Goal: Transaction & Acquisition: Subscribe to service/newsletter

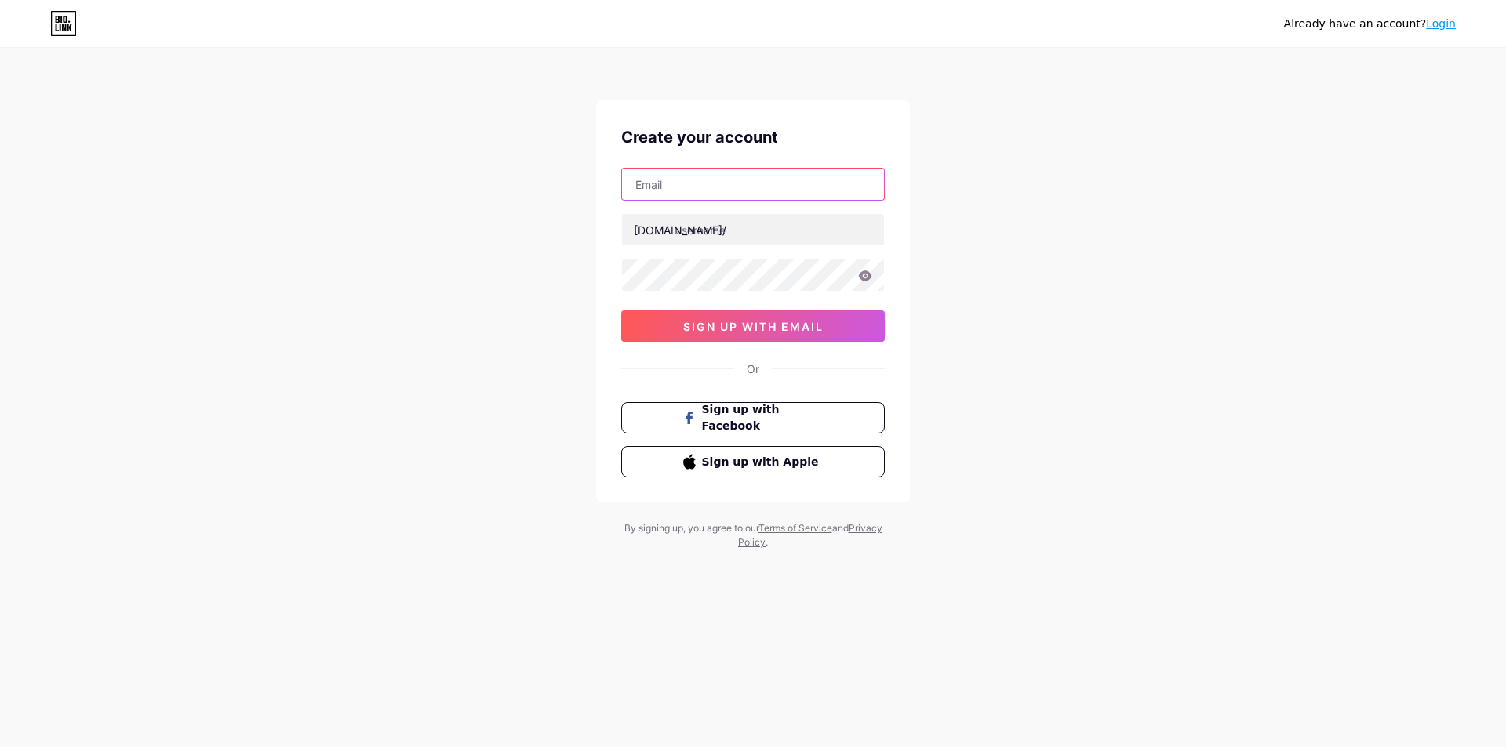
click at [697, 187] on input "text" at bounding box center [753, 184] width 262 height 31
paste input "[EMAIL_ADDRESS][DOMAIN_NAME]"
type input "[EMAIL_ADDRESS][DOMAIN_NAME]"
click at [699, 227] on input "text" at bounding box center [753, 229] width 262 height 31
type input "alexavegaspro"
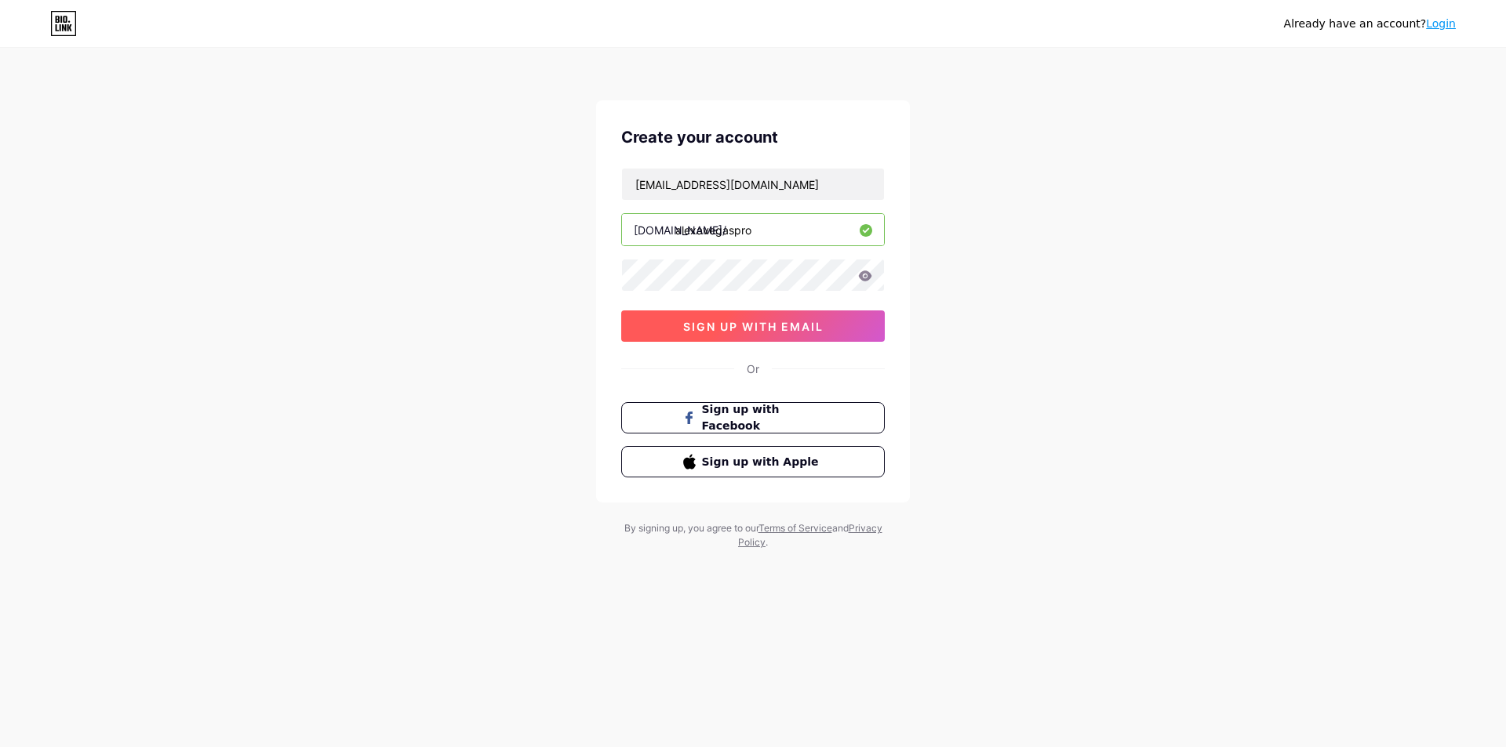
click at [776, 329] on span "sign up with email" at bounding box center [753, 326] width 140 height 13
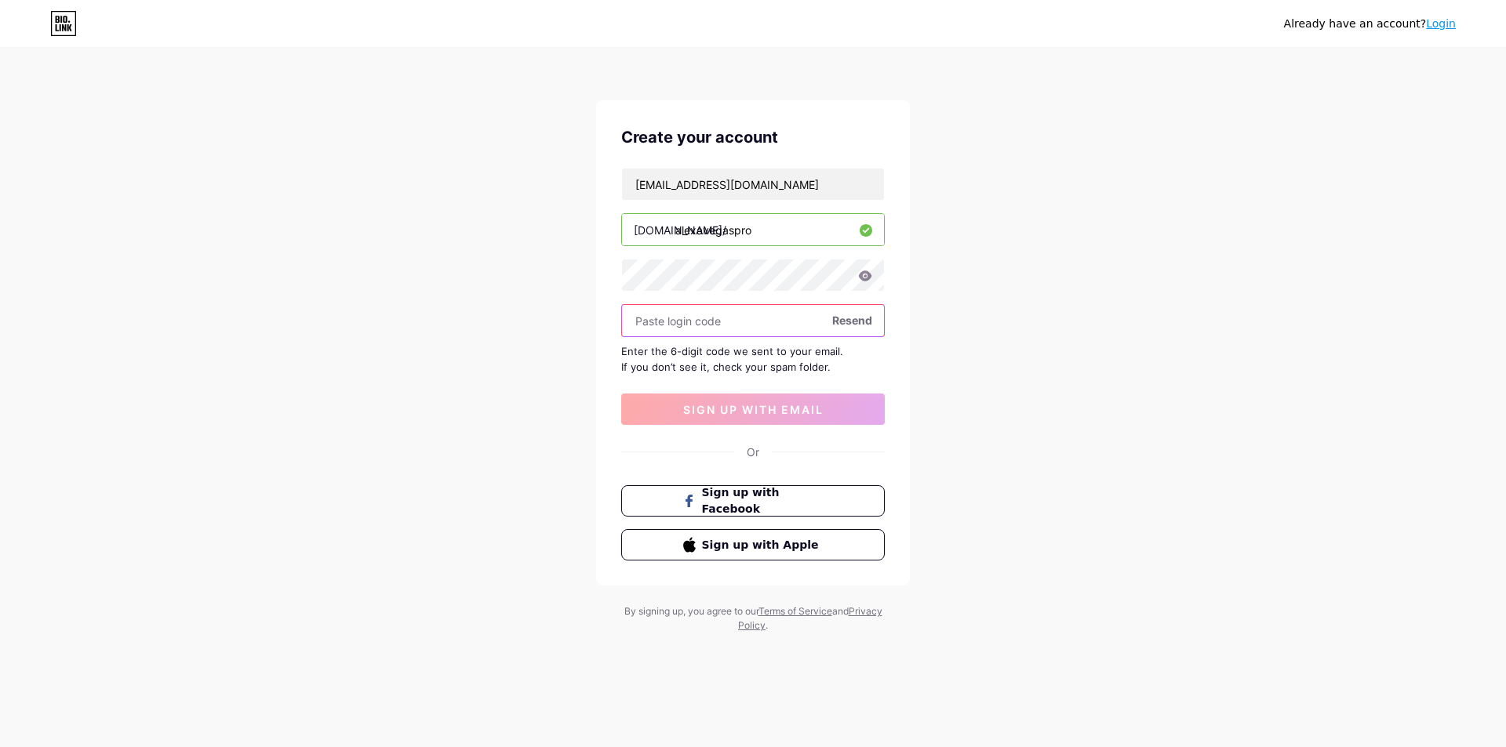
click at [713, 322] on input "text" at bounding box center [753, 320] width 262 height 31
paste input "603611"
type input "603611"
drag, startPoint x: 720, startPoint y: 410, endPoint x: 733, endPoint y: 412, distance: 13.4
click at [721, 410] on span "sign up with email" at bounding box center [753, 409] width 140 height 13
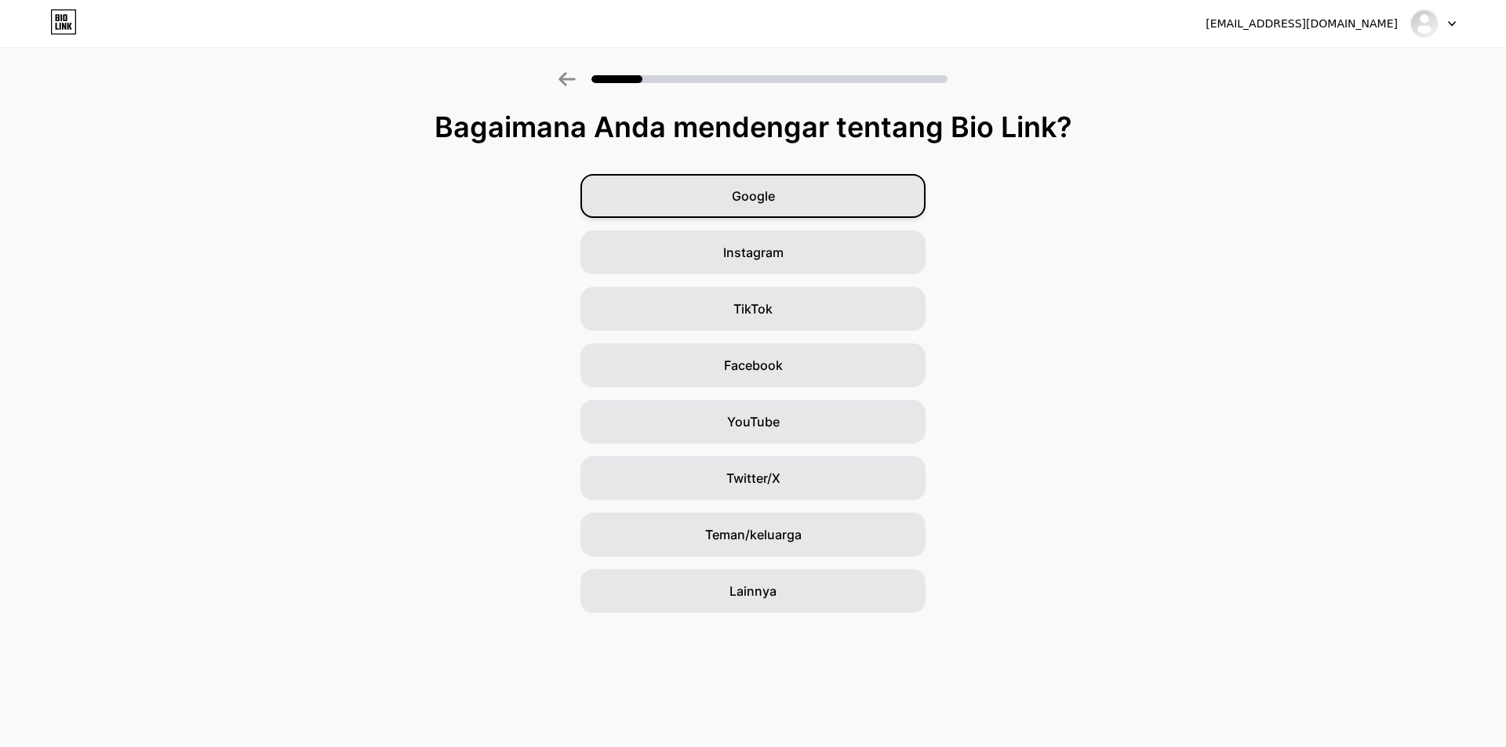
click at [798, 191] on div "Google" at bounding box center [752, 196] width 345 height 44
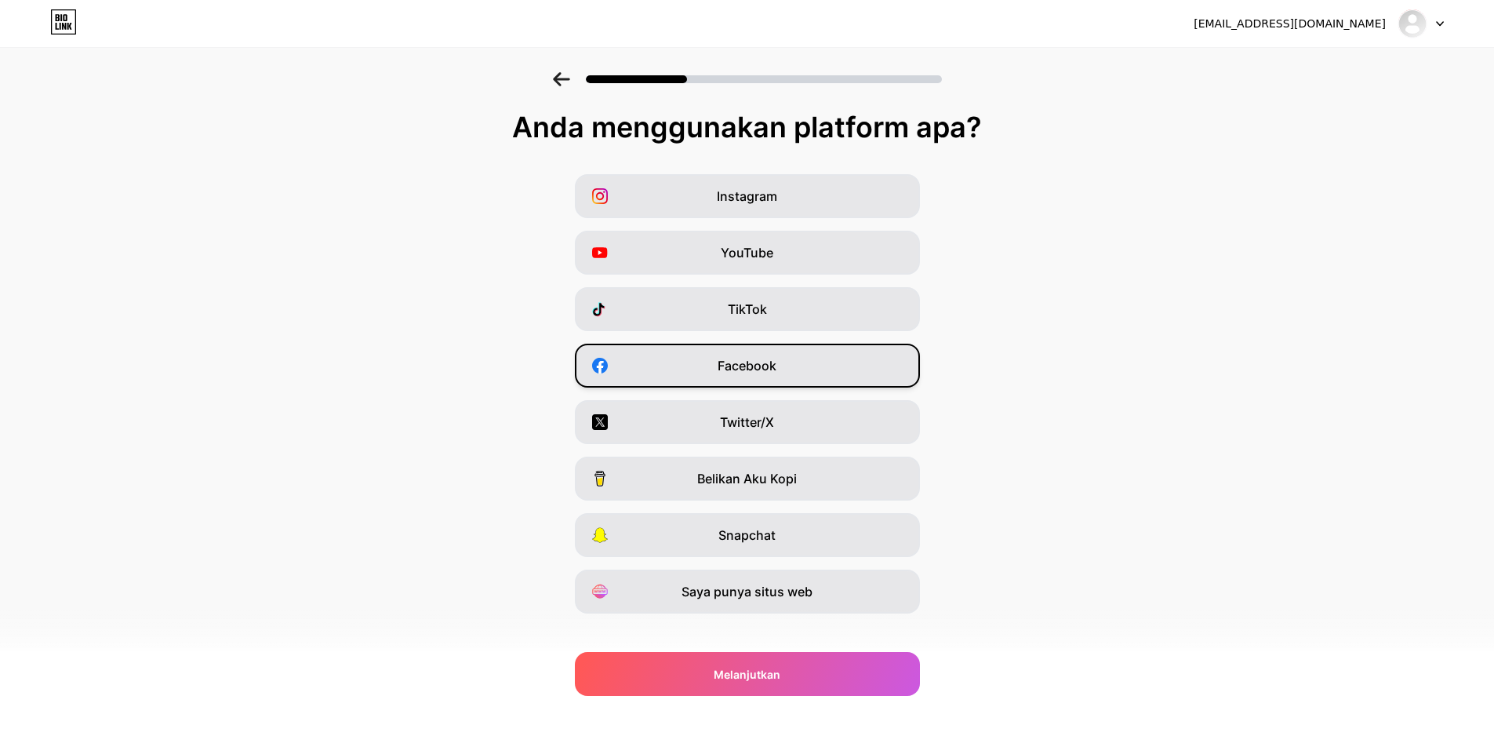
click at [878, 369] on div "Facebook" at bounding box center [747, 365] width 345 height 44
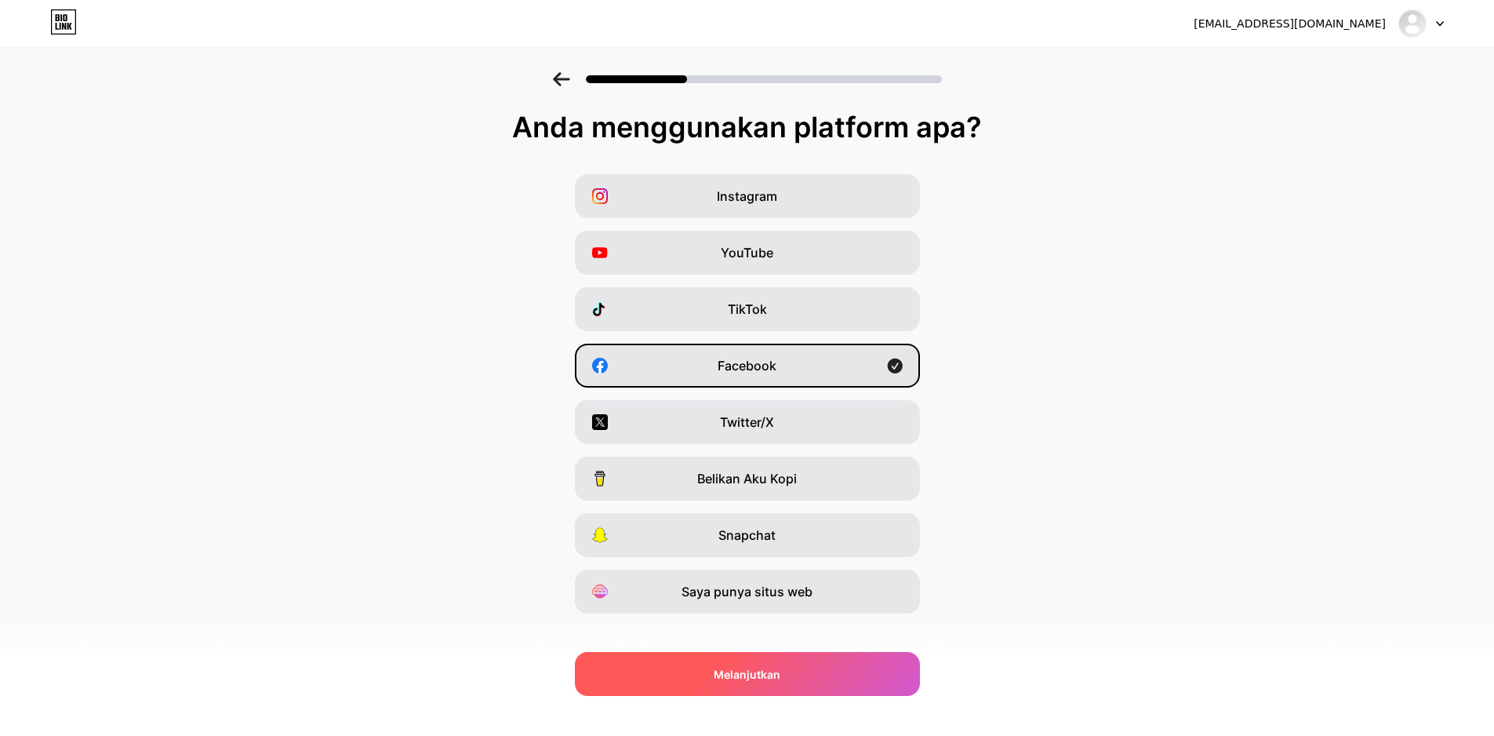
click at [799, 656] on div "Melanjutkan" at bounding box center [747, 674] width 345 height 44
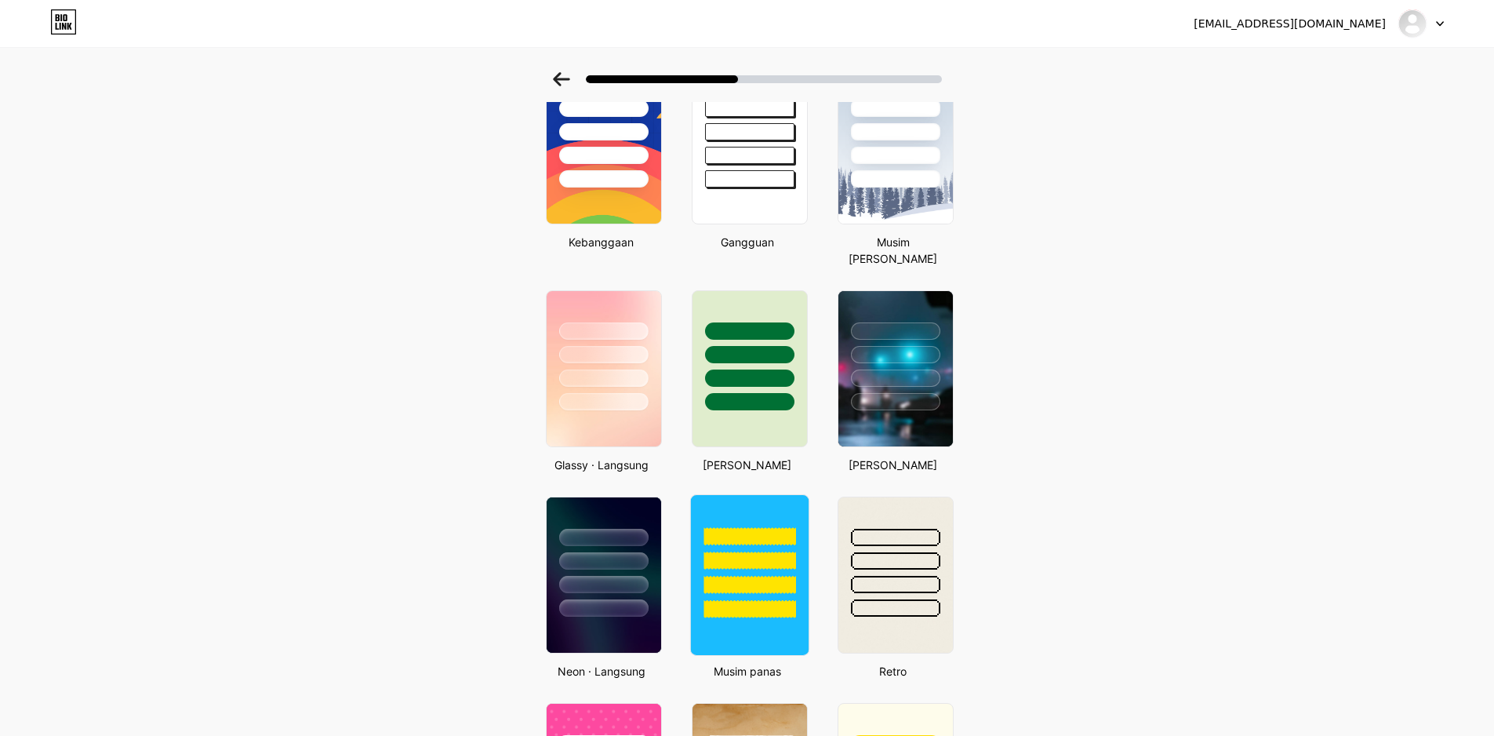
scroll to position [392, 0]
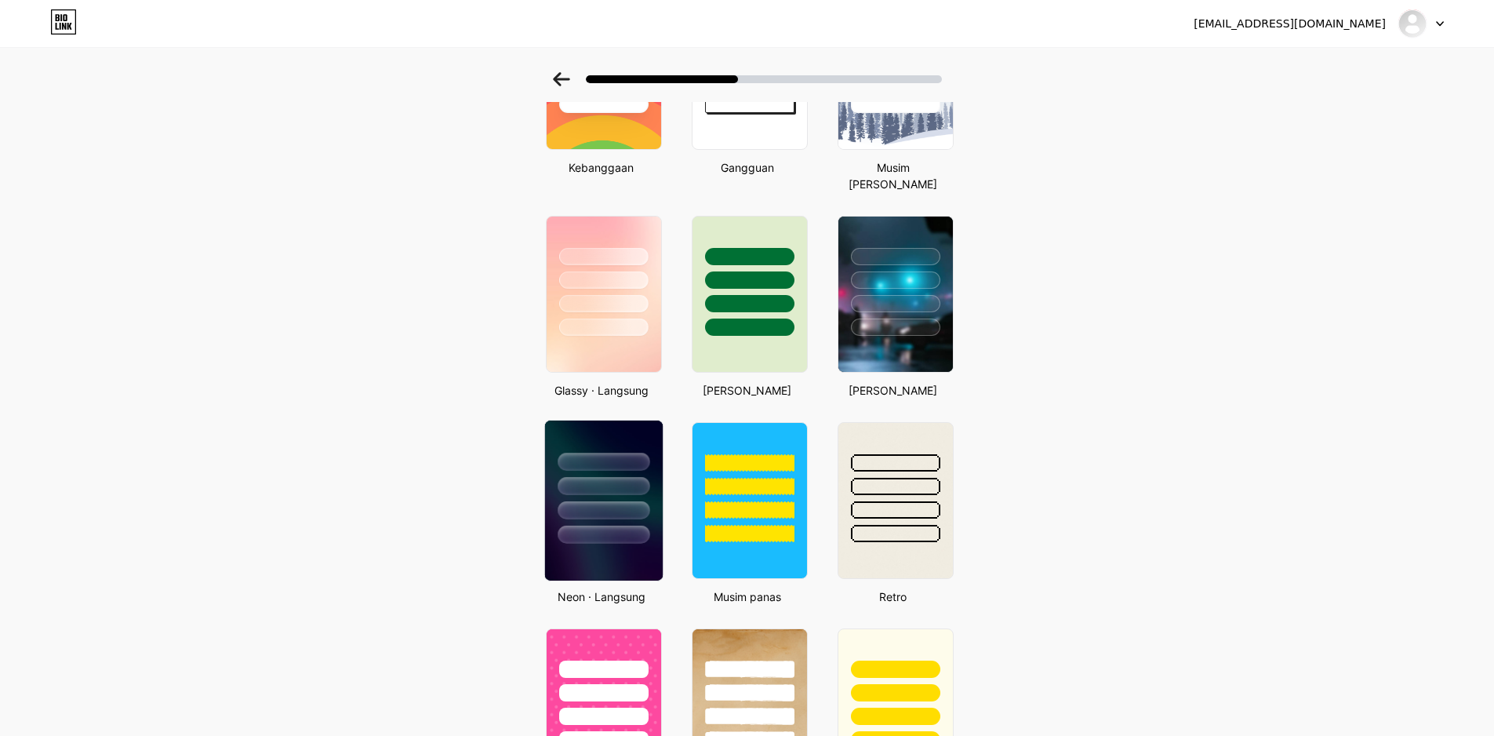
click at [640, 447] on div at bounding box center [603, 481] width 118 height 123
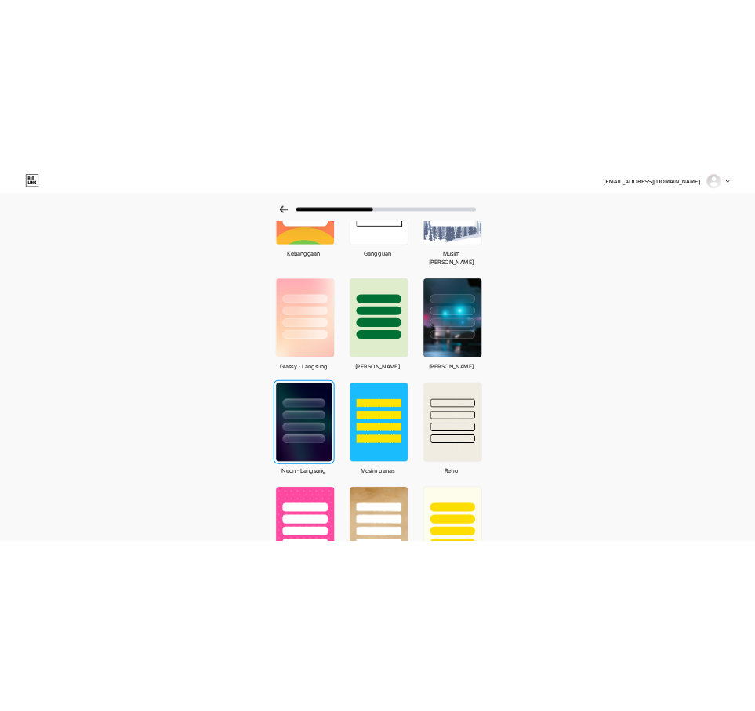
scroll to position [0, 0]
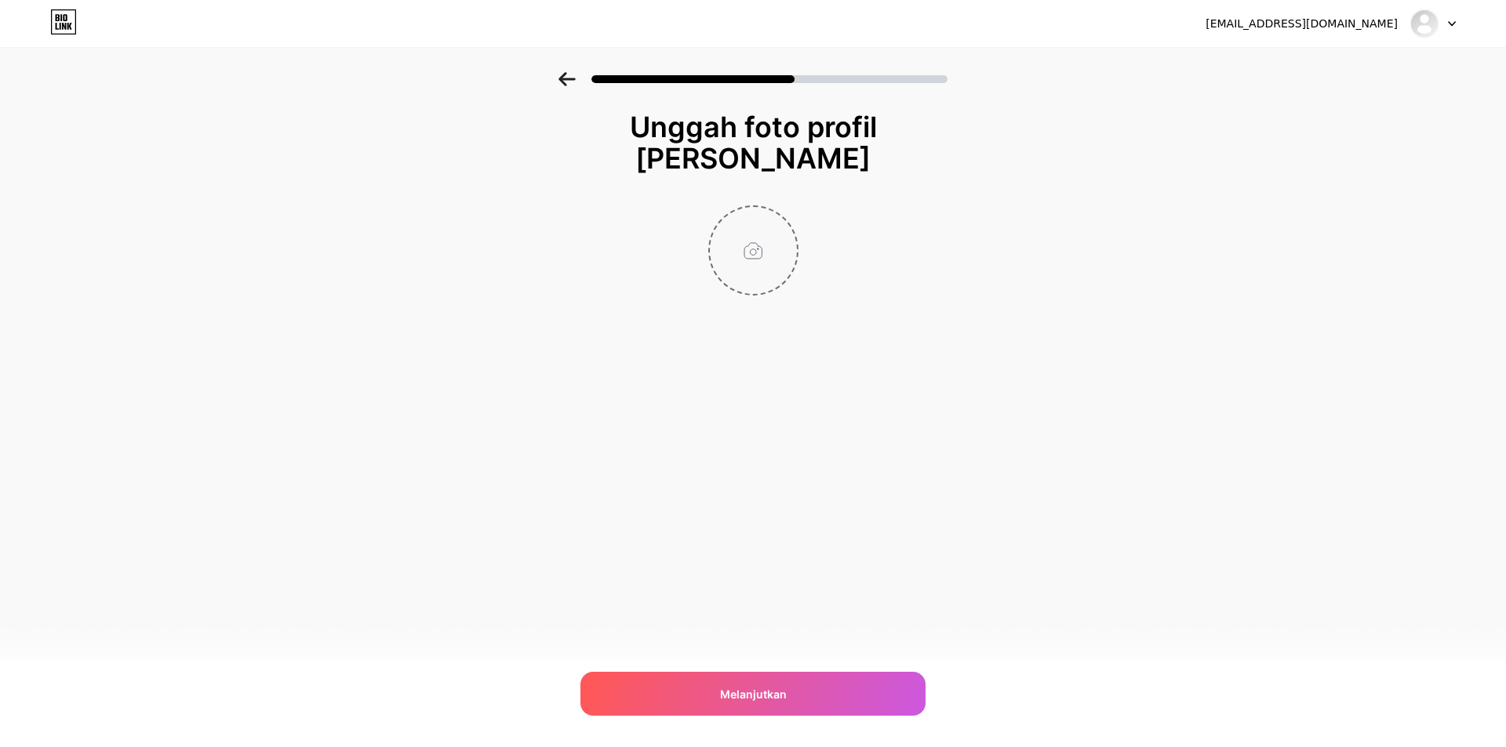
click at [766, 260] on input "file" at bounding box center [753, 250] width 87 height 87
type input "C:\fakepath\Alexavegas.png"
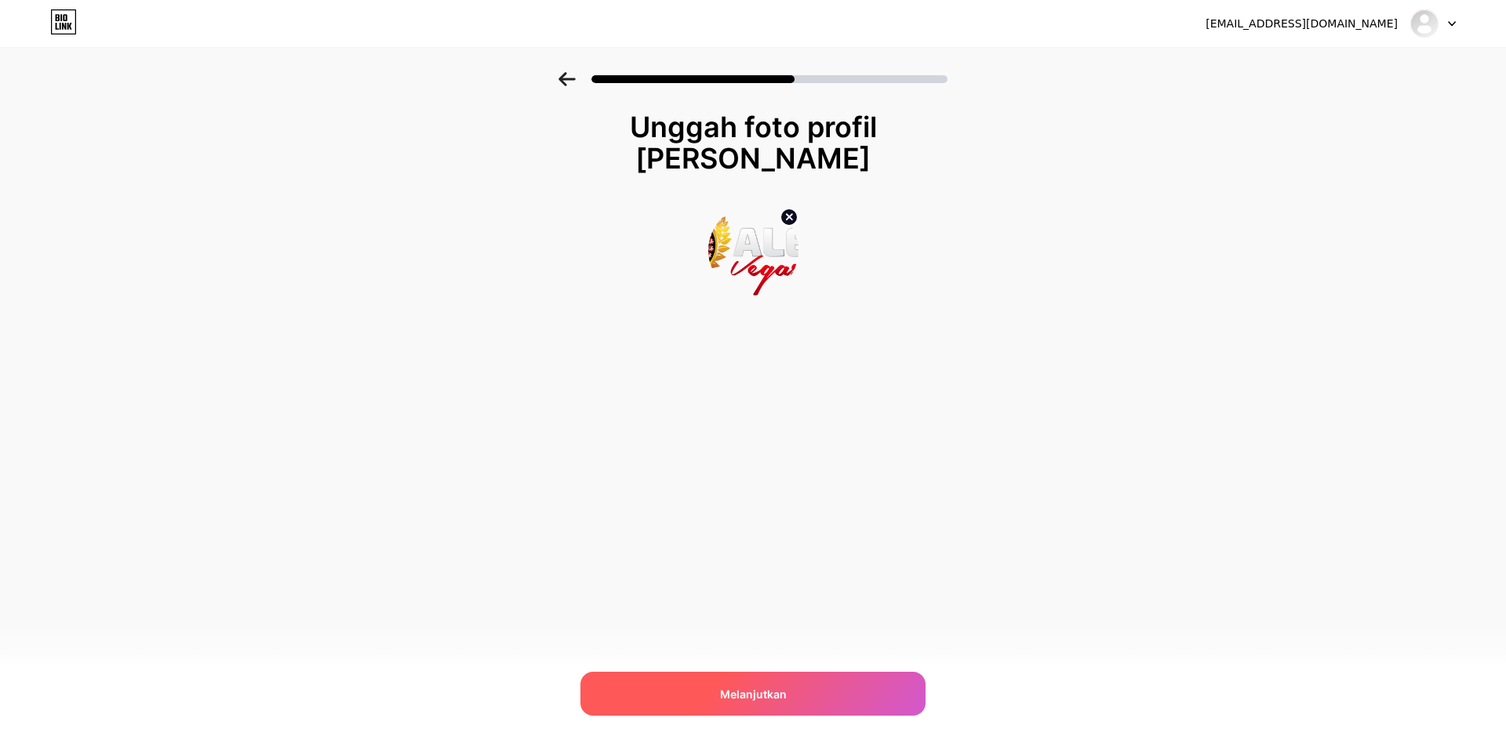
click at [816, 690] on div "Melanjutkan" at bounding box center [752, 694] width 345 height 44
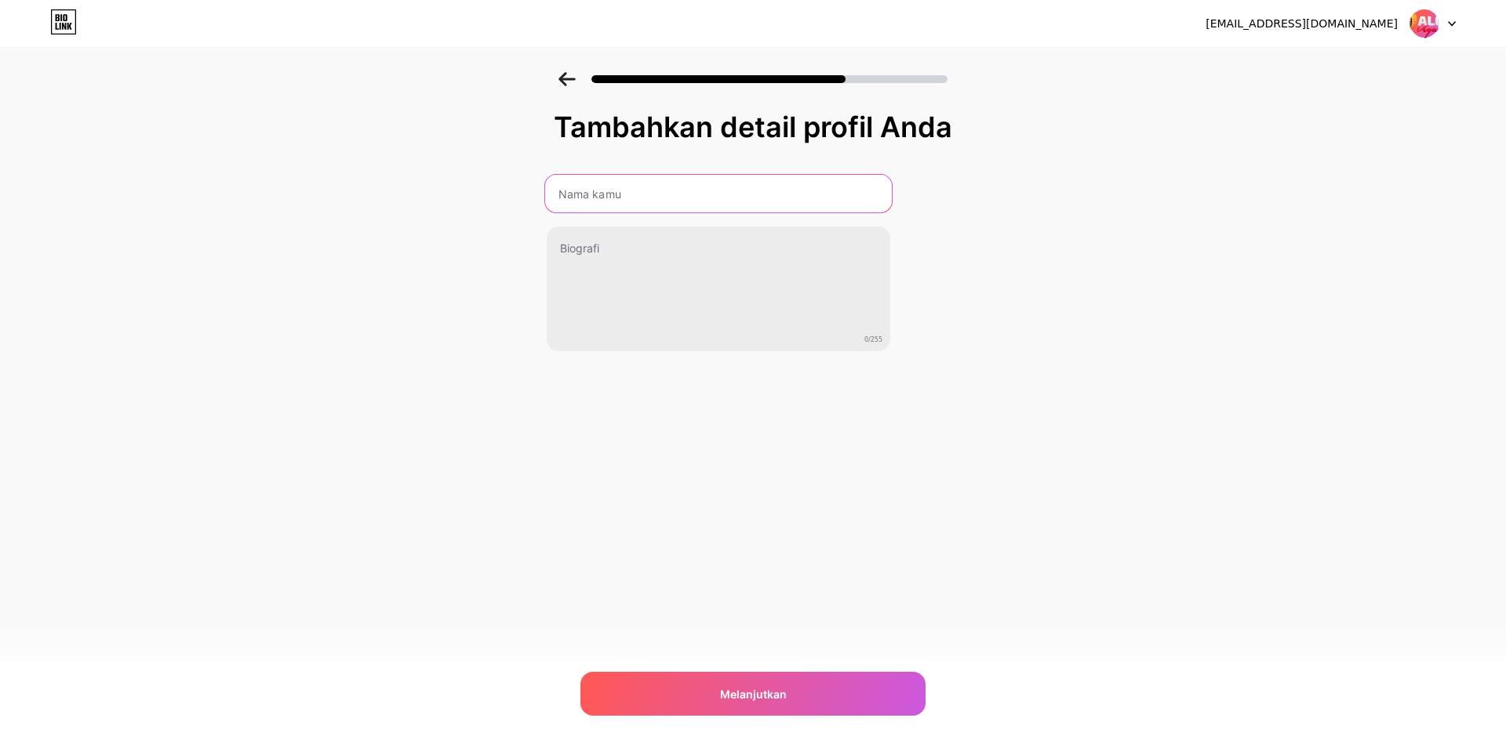
click at [663, 187] on input "text" at bounding box center [718, 194] width 347 height 38
type input "ALEXAVEGASPRO"
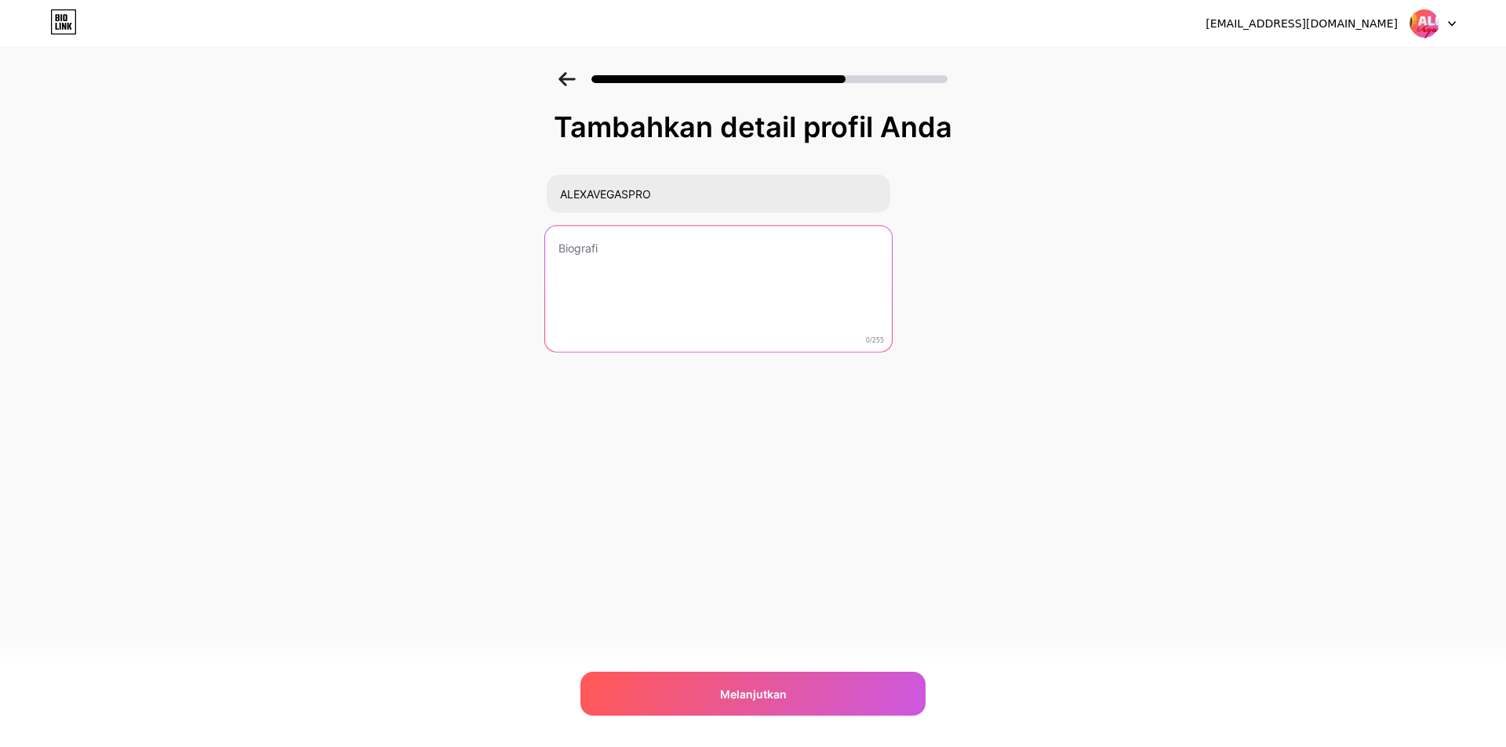
click at [636, 253] on textarea at bounding box center [718, 290] width 347 height 128
paste textarea "dan wujudkan mimpi anda rasakan kemenangan bersama kami! Nikmati permainan yang…"
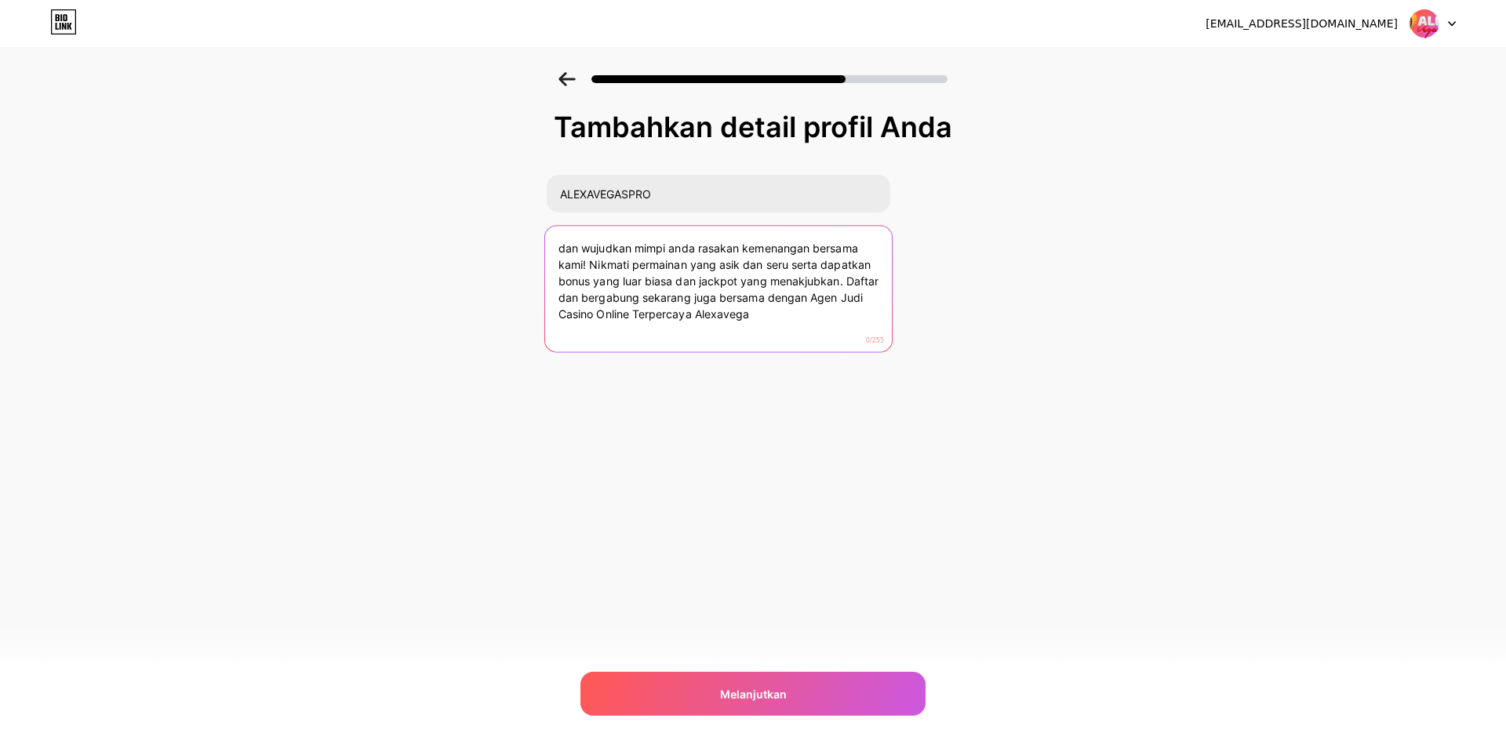
click at [555, 248] on textarea "dan wujudkan mimpi anda rasakan kemenangan bersama kami! Nikmati permainan yang…" at bounding box center [718, 290] width 347 height 128
drag, startPoint x: 767, startPoint y: 314, endPoint x: 591, endPoint y: 263, distance: 182.9
click at [591, 263] on textarea "dan wujudkan mimpi anda rasakan kemenangan bersama kami! Nikmati permainan yang…" at bounding box center [718, 290] width 347 height 128
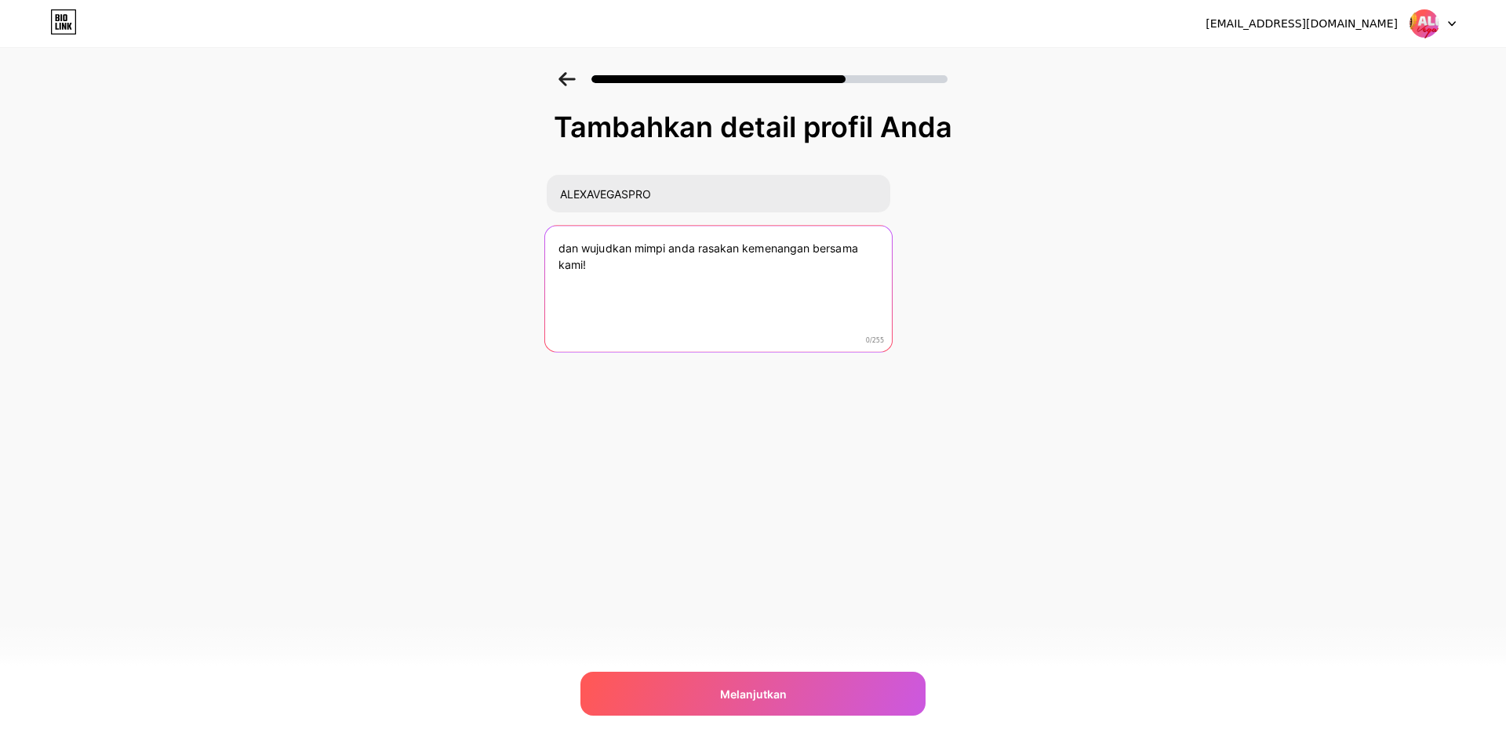
click at [557, 250] on textarea "dan wujudkan mimpi anda rasakan kemenangan bersama kami!" at bounding box center [718, 290] width 347 height 128
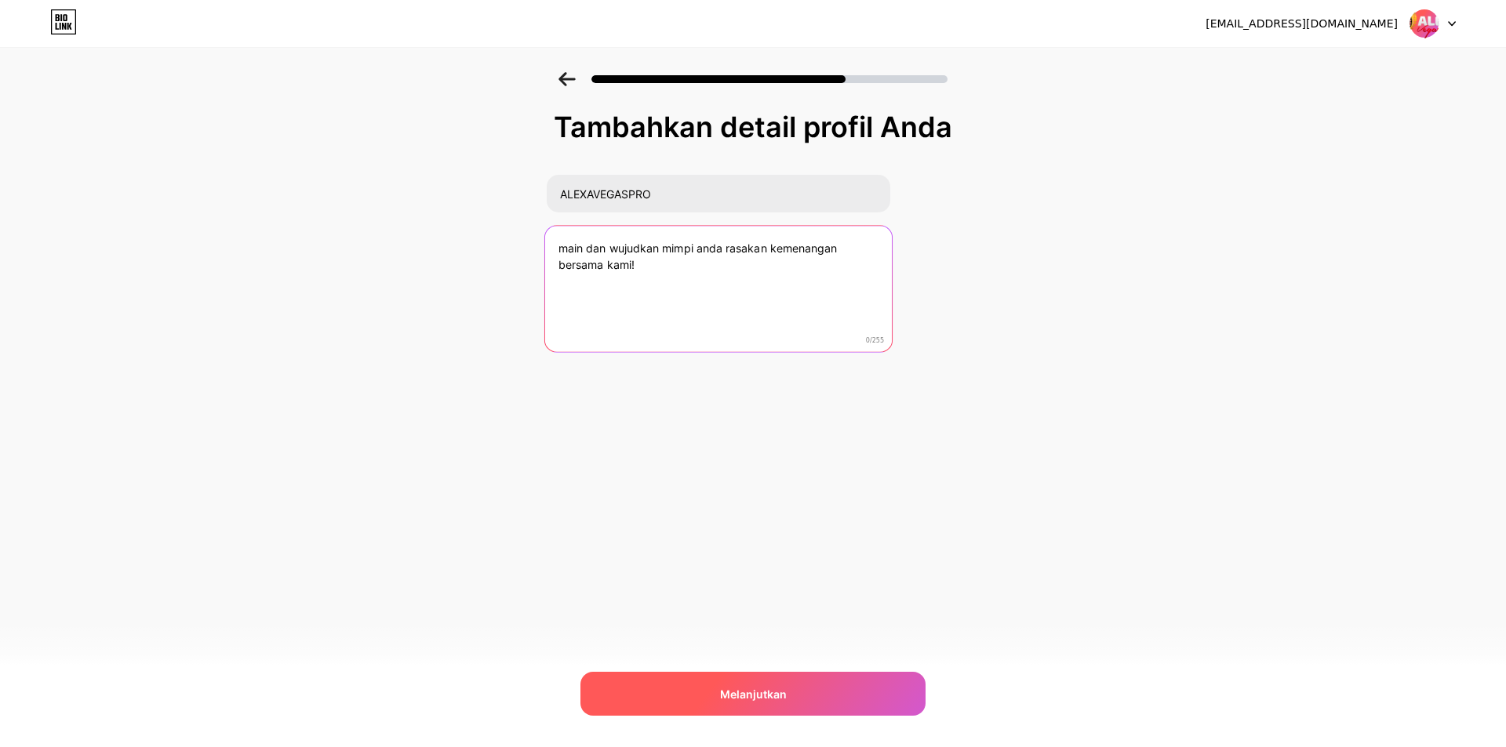
type textarea "main dan wujudkan mimpi anda rasakan kemenangan bersama kami!"
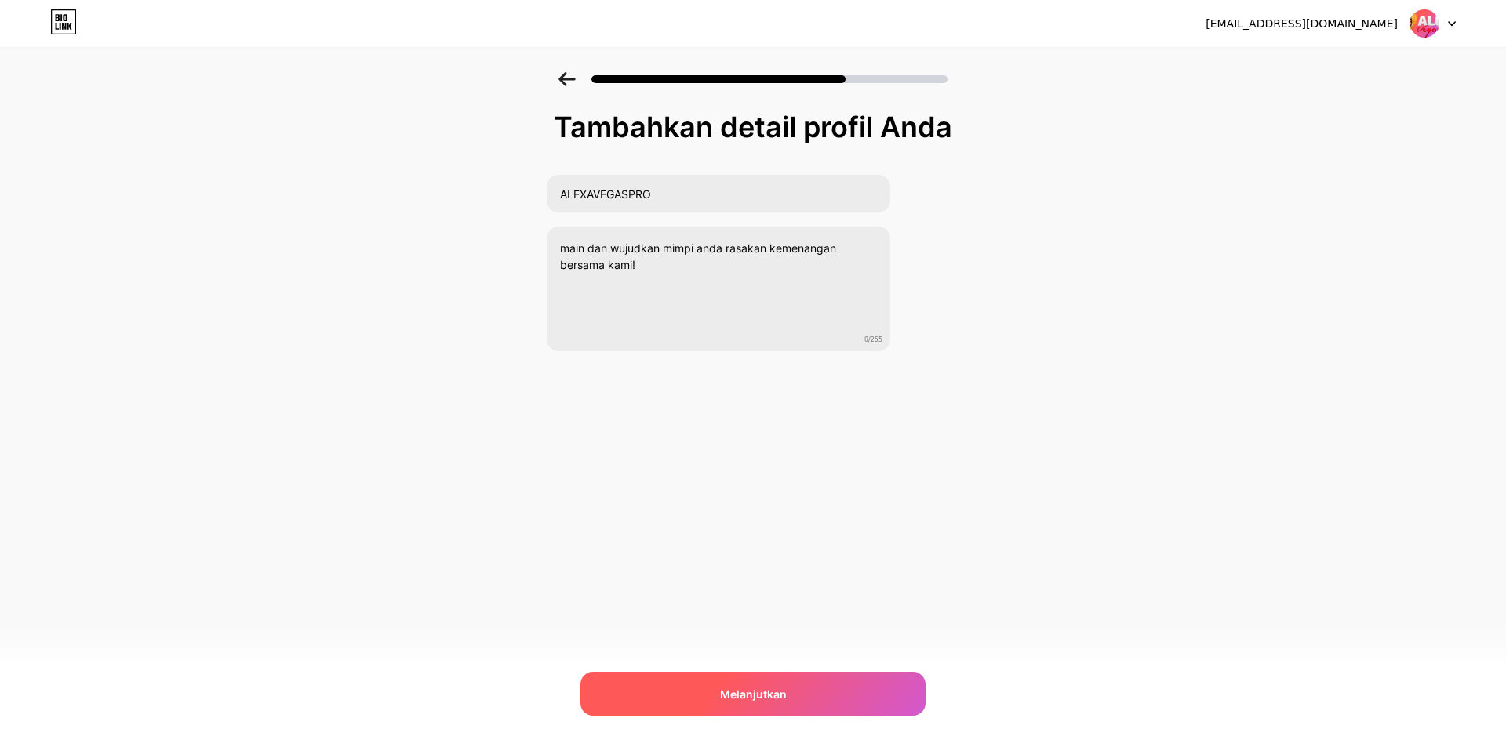
click at [773, 694] on font "Melanjutkan" at bounding box center [753, 694] width 67 height 13
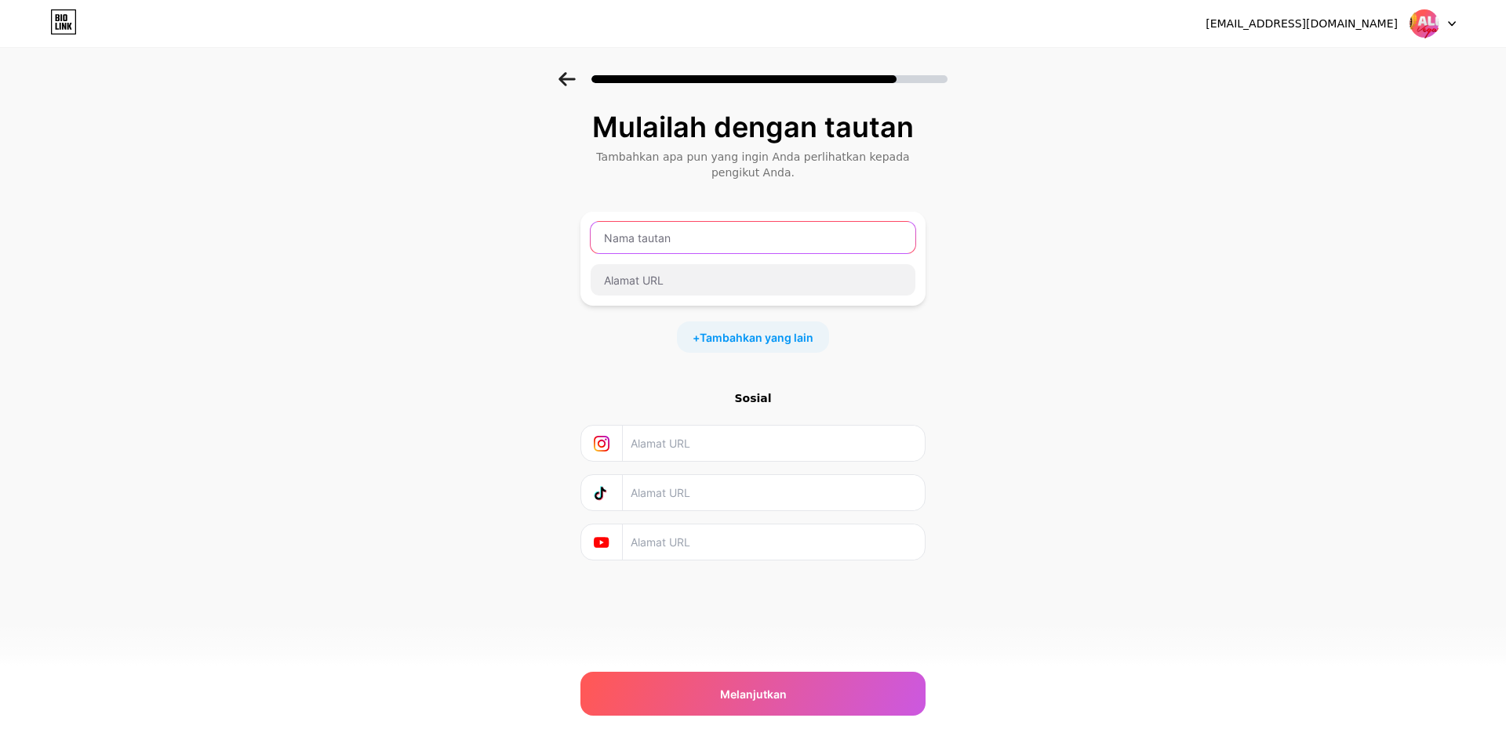
click at [701, 233] on input "text" at bounding box center [752, 237] width 325 height 31
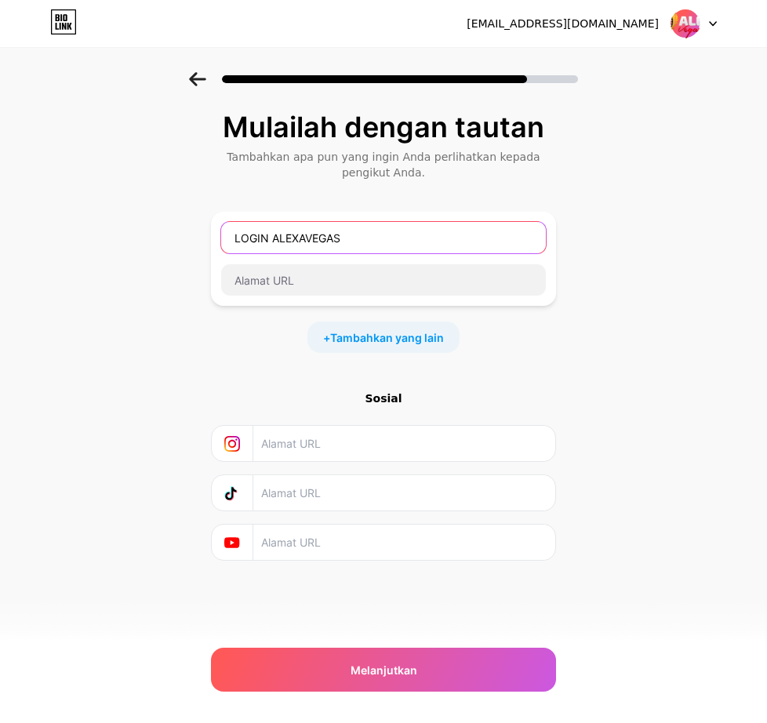
type input "LOGIN ALEXAVEGAS"
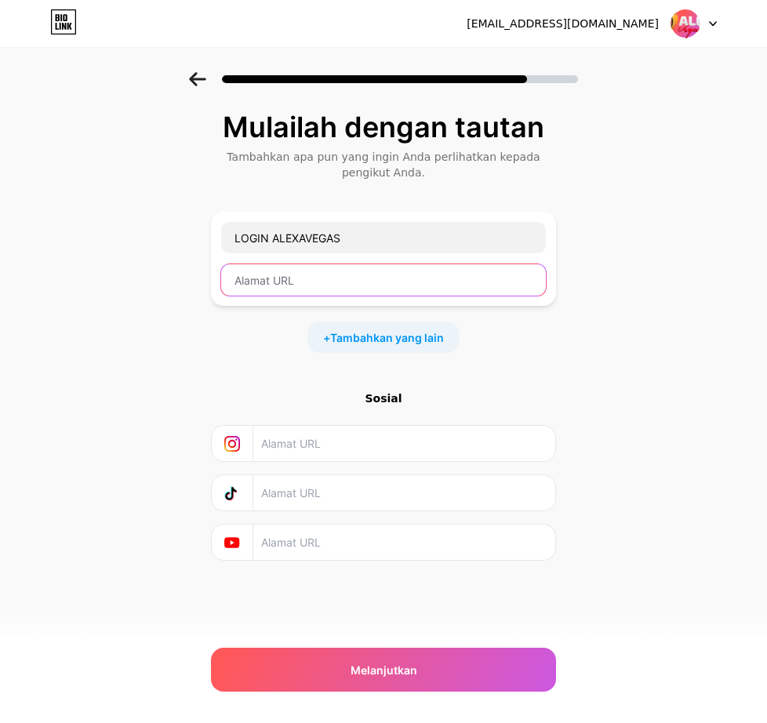
click at [313, 284] on input "text" at bounding box center [383, 279] width 325 height 31
paste input "[DOMAIN_NAME]/alexavegas-csn"
click at [234, 281] on input "[DOMAIN_NAME]/alexavegas-csn" at bounding box center [383, 279] width 325 height 31
type input "[URL][DOMAIN_NAME]"
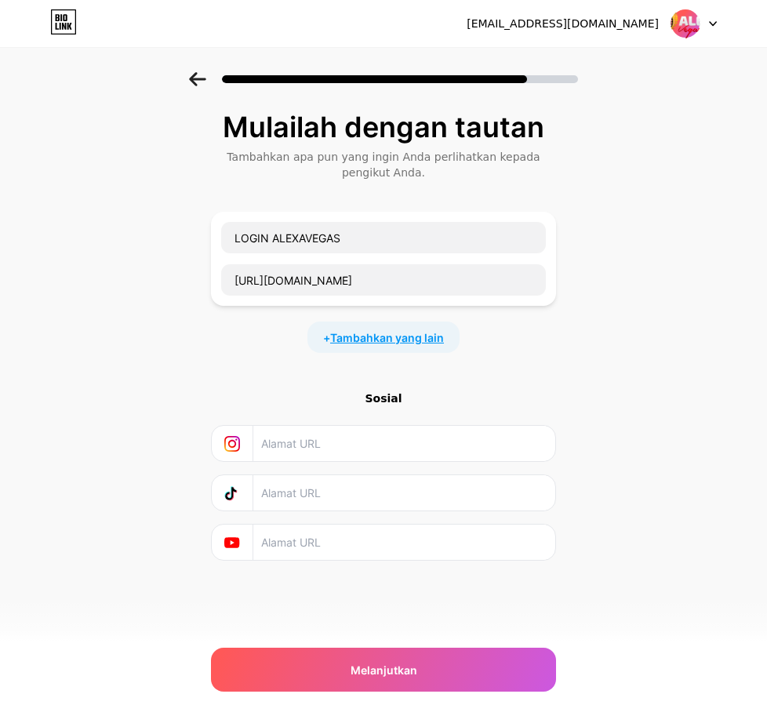
click at [406, 334] on font "Tambahkan yang lain" at bounding box center [387, 337] width 114 height 13
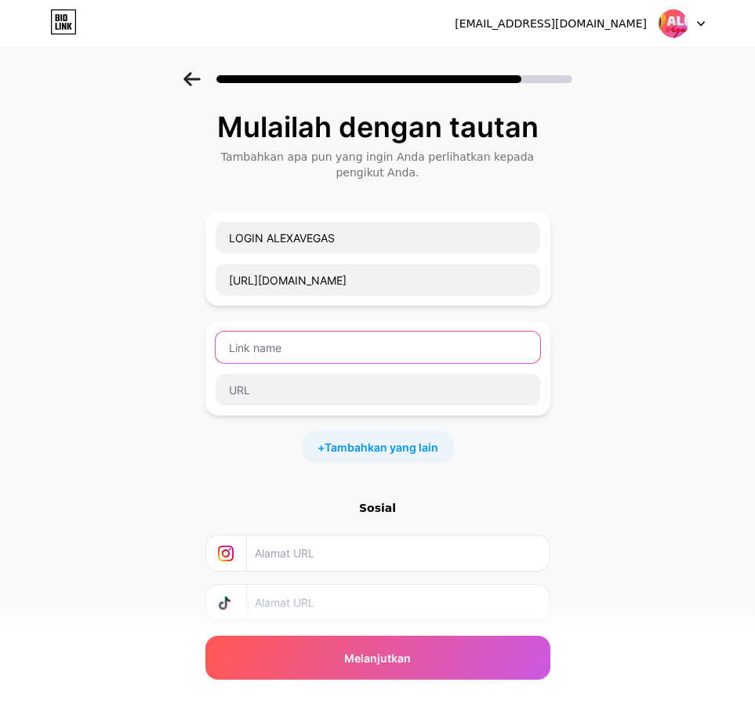
click at [400, 350] on input "text" at bounding box center [378, 347] width 325 height 31
type input "DAFTAR ALEXAVEGAS"
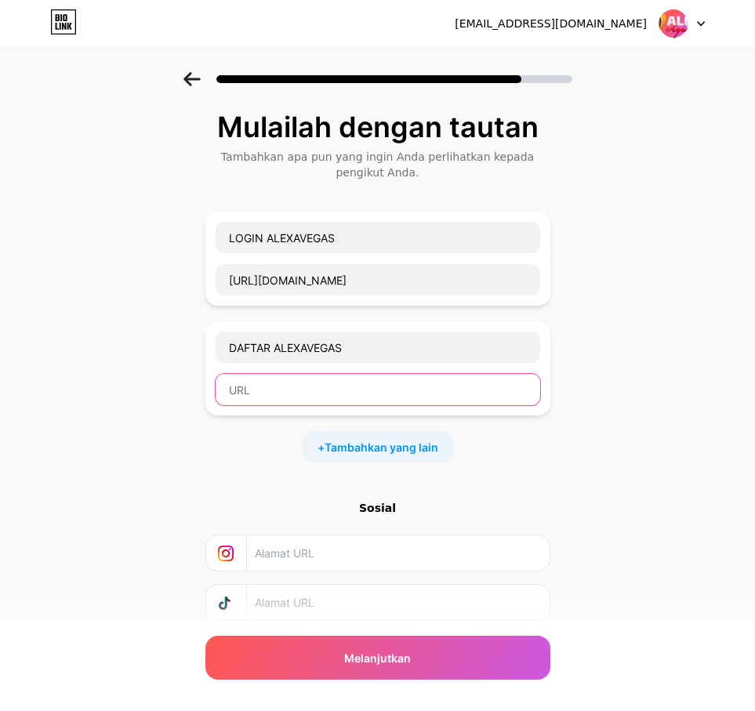
click at [346, 377] on input "text" at bounding box center [378, 389] width 325 height 31
paste input "[DOMAIN_NAME]/alexavegas-register"
type input "[DOMAIN_NAME]/alexavegas-register"
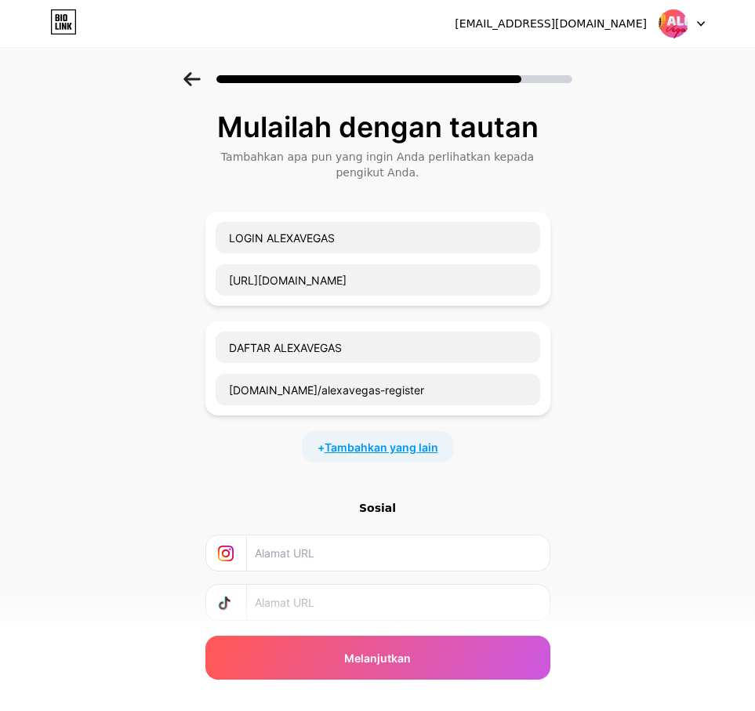
click at [398, 442] on font "Tambahkan yang lain" at bounding box center [382, 447] width 114 height 13
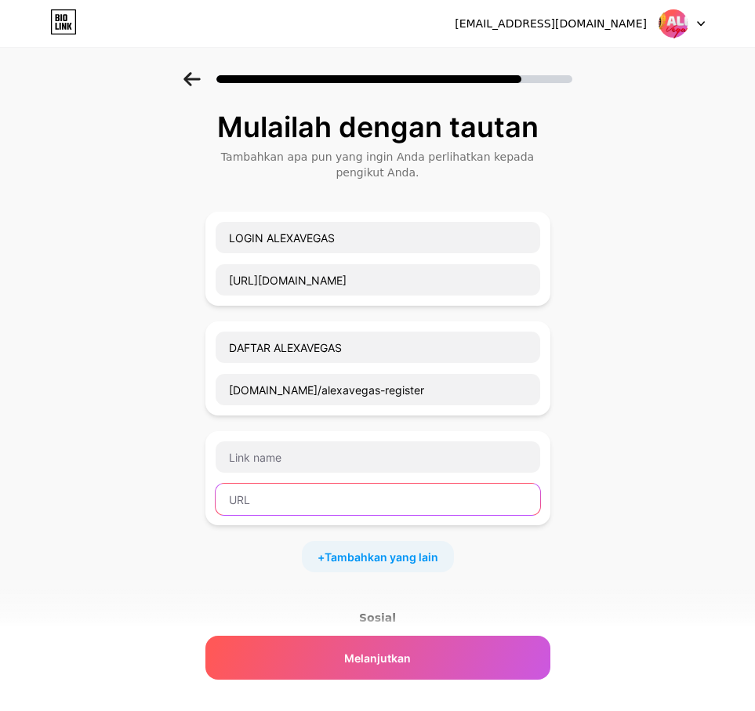
click at [247, 500] on input "text" at bounding box center [378, 499] width 325 height 31
paste input "[URL][DOMAIN_NAME]"
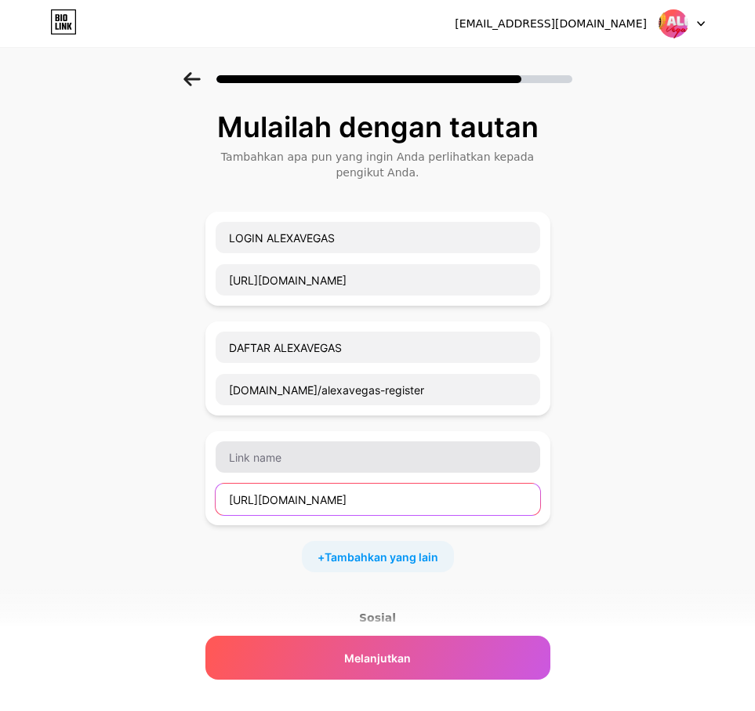
type input "[URL][DOMAIN_NAME]"
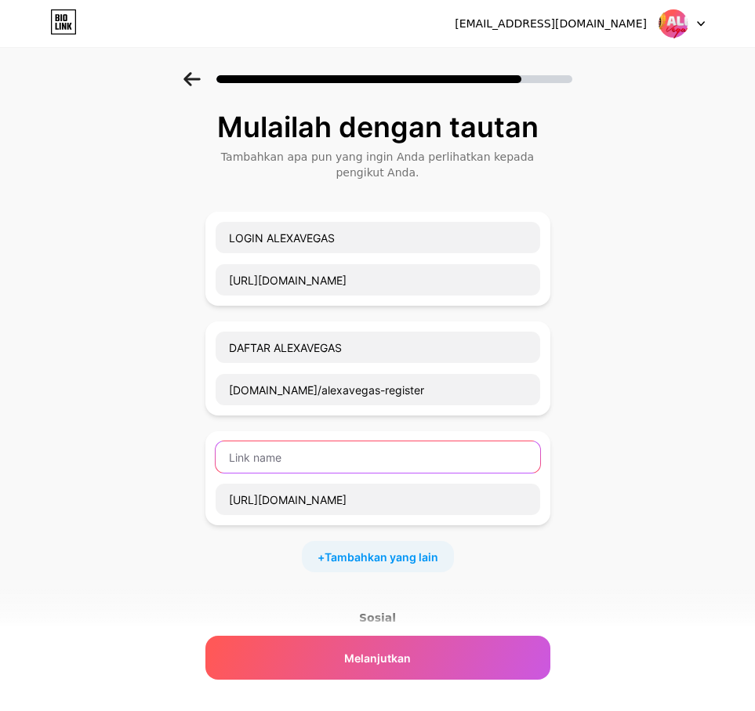
click at [276, 457] on input "text" at bounding box center [378, 456] width 325 height 31
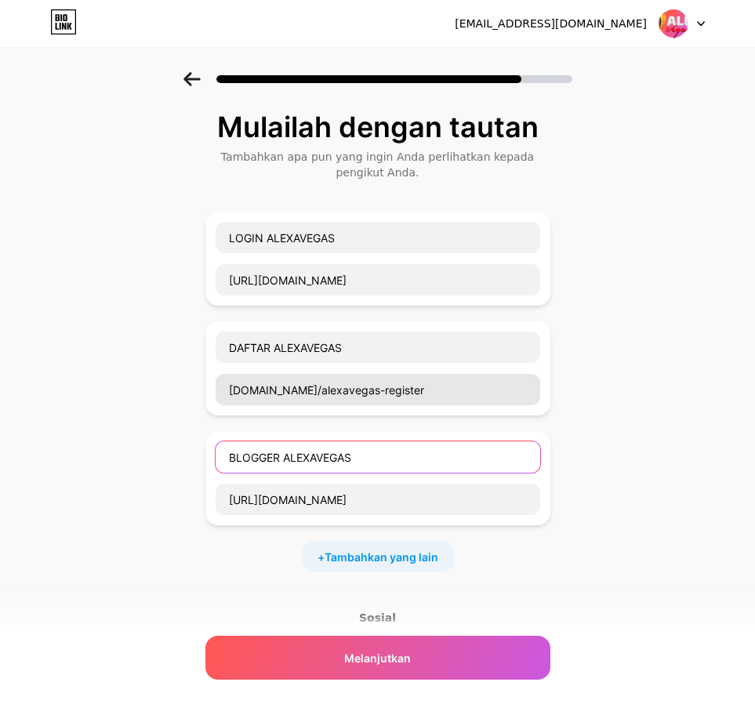
type input "BLOGGER ALEXAVEGAS"
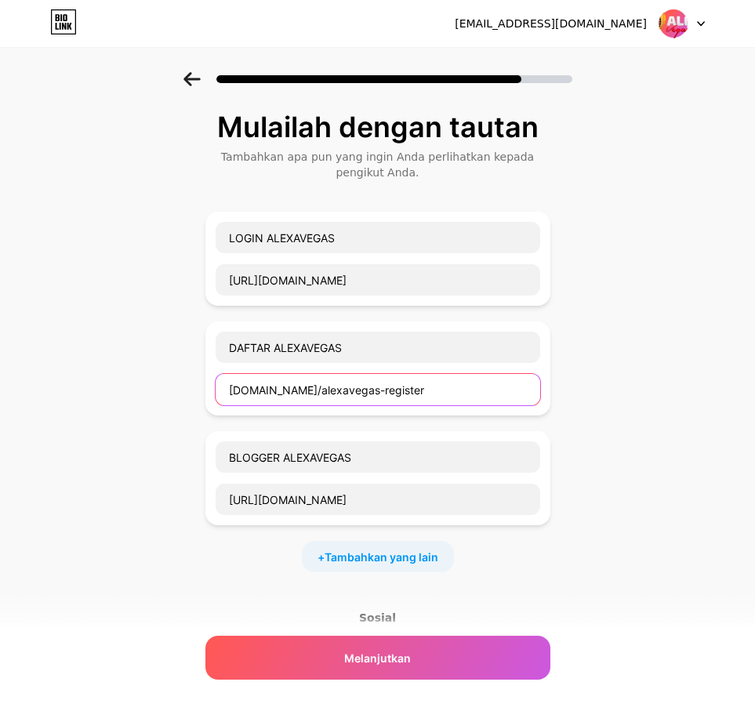
click at [232, 391] on input "[DOMAIN_NAME]/alexavegas-register" at bounding box center [378, 389] width 325 height 31
type input "[URL][DOMAIN_NAME]"
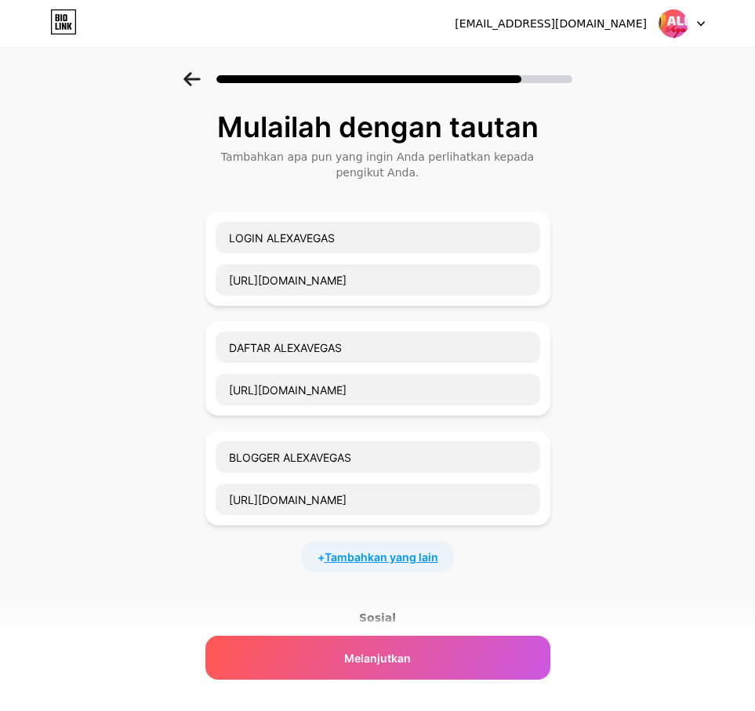
click at [391, 560] on font "Tambahkan yang lain" at bounding box center [382, 556] width 114 height 13
click at [443, 617] on input "text" at bounding box center [378, 609] width 325 height 31
paste input "[URL][DOMAIN_NAME]"
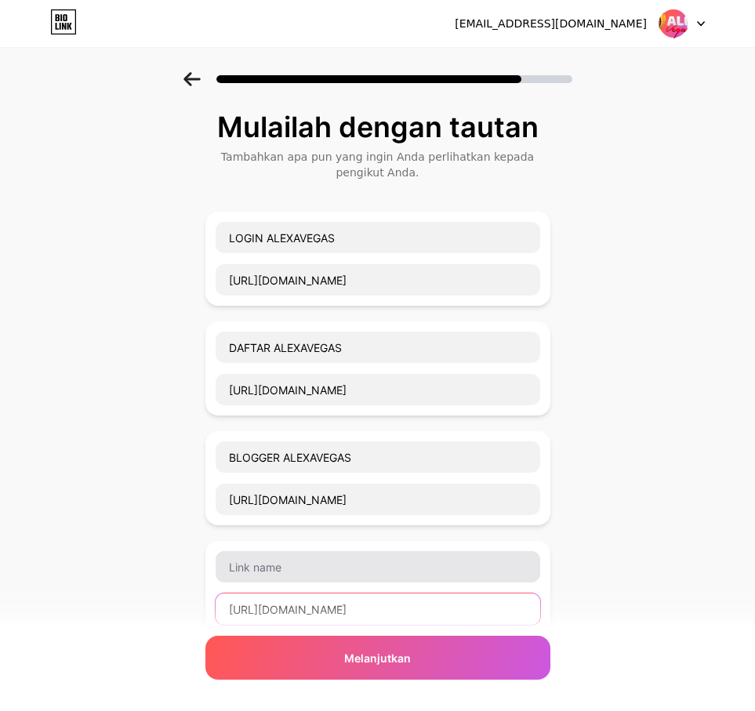
type input "[URL][DOMAIN_NAME]"
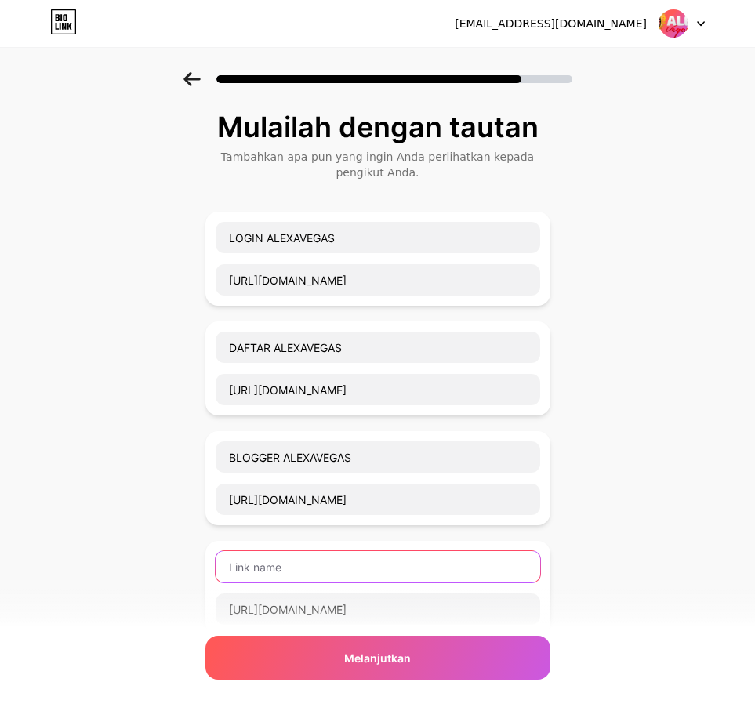
click at [444, 573] on input "text" at bounding box center [378, 566] width 325 height 31
type input "l"
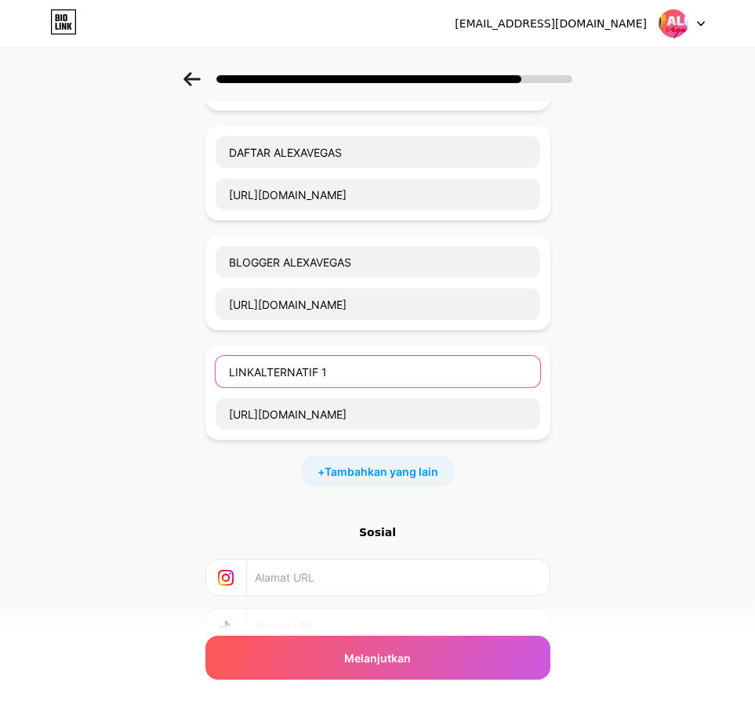
scroll to position [314, 0]
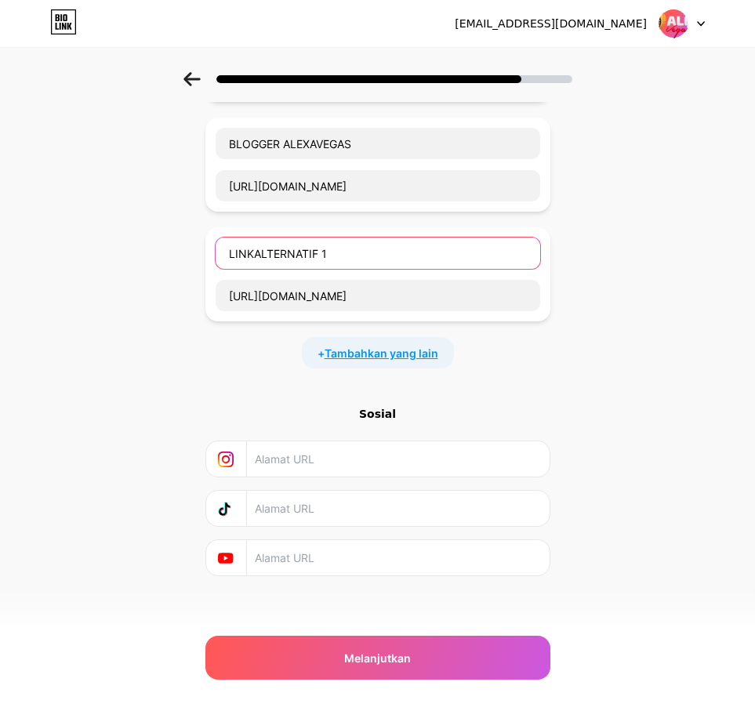
type input "LINKALTERNATIF 1"
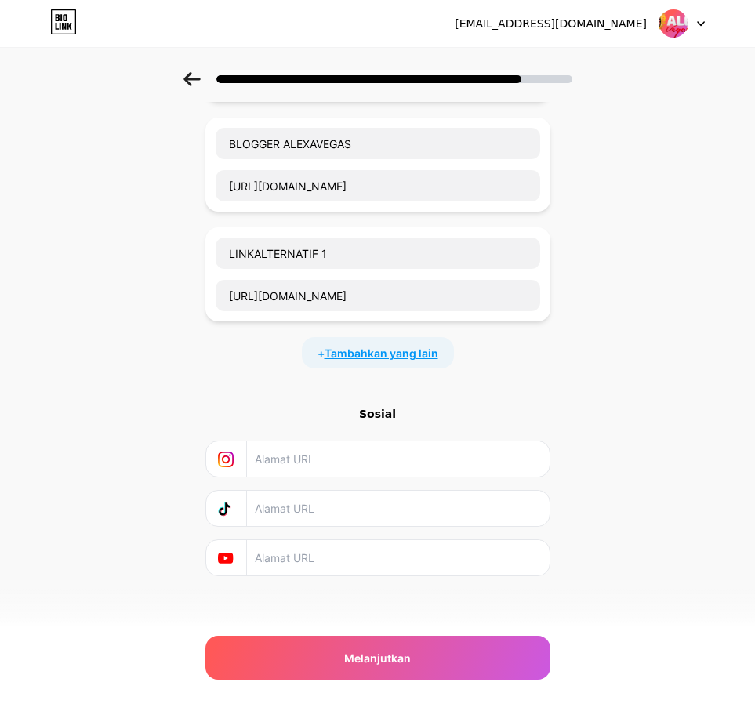
click at [426, 347] on font "Tambahkan yang lain" at bounding box center [382, 353] width 114 height 13
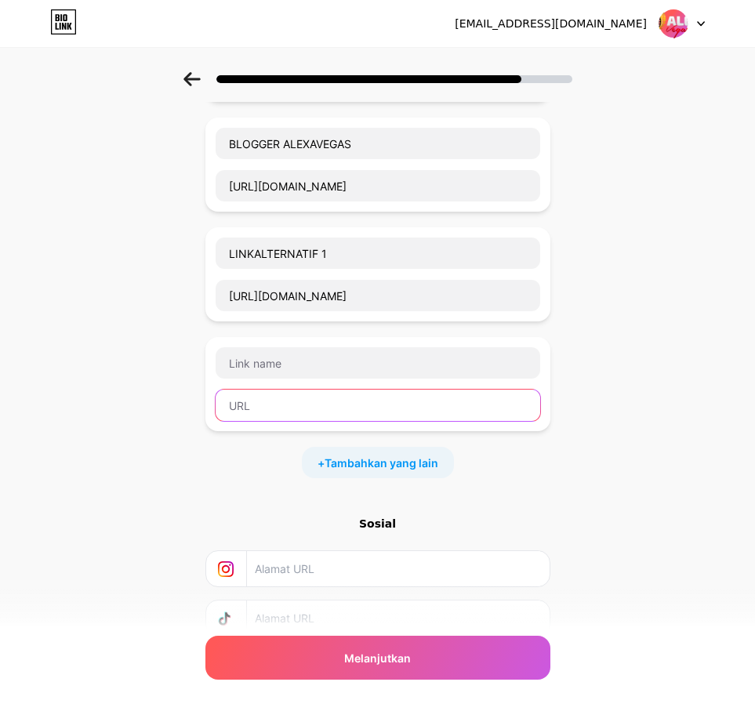
click at [289, 397] on input "text" at bounding box center [378, 405] width 325 height 31
paste input "[URL][DOMAIN_NAME]"
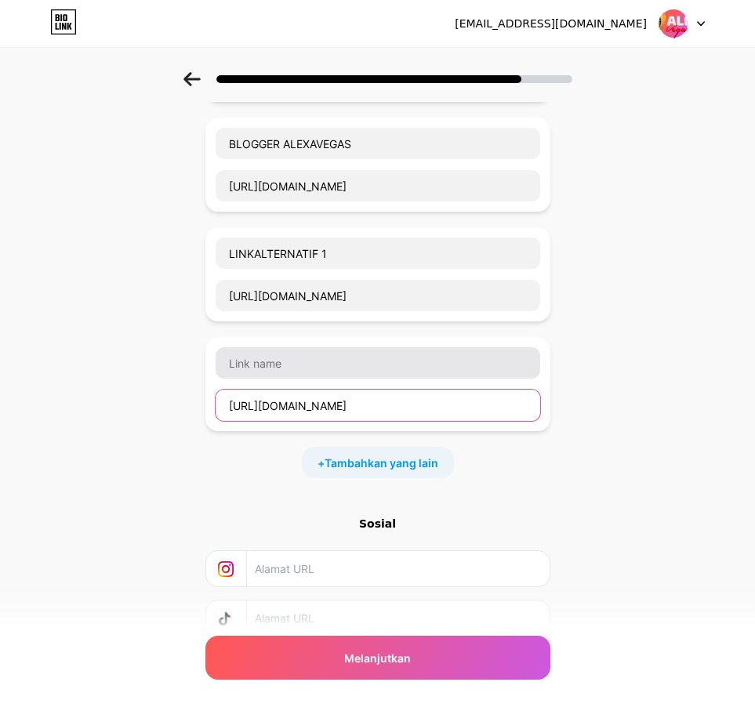
type input "[URL][DOMAIN_NAME]"
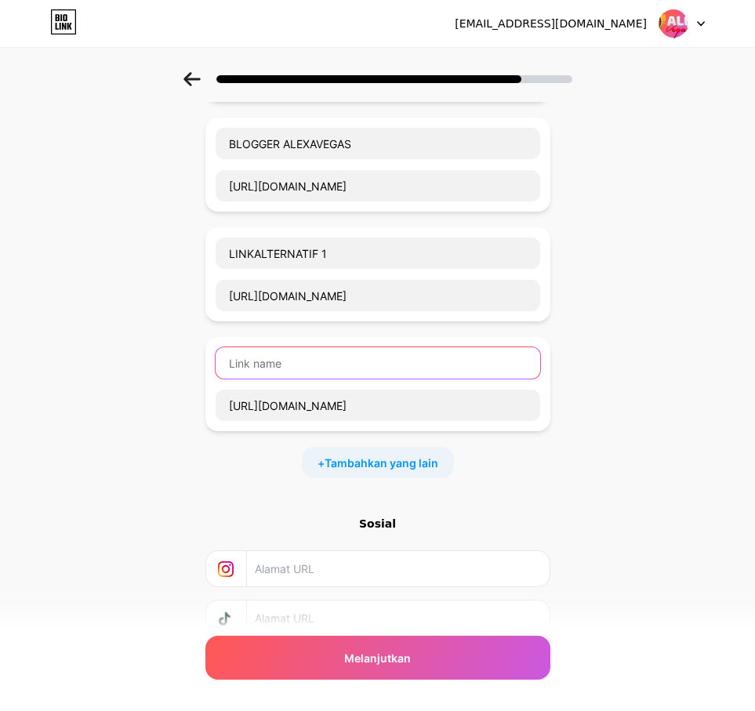
click at [303, 366] on input "text" at bounding box center [378, 362] width 325 height 31
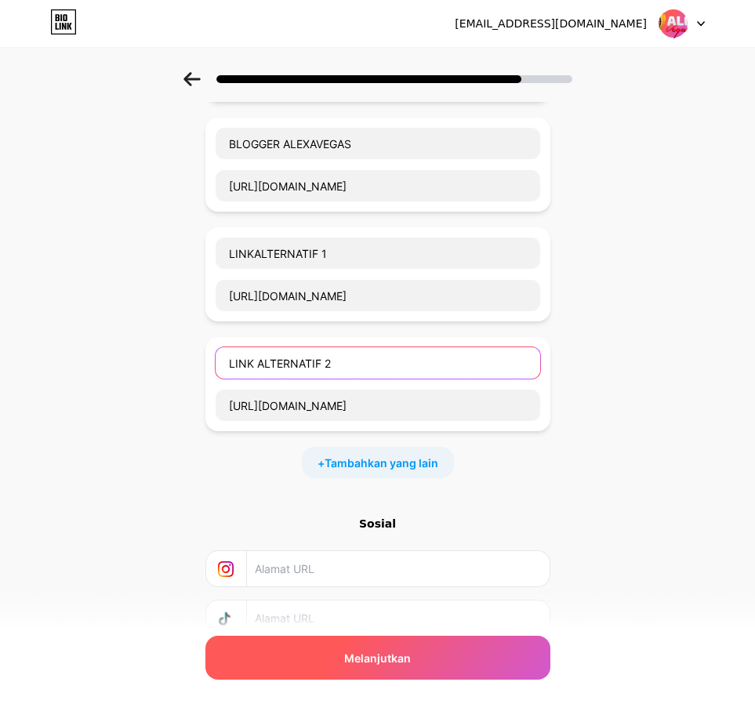
type input "LINK ALTERNATIF 2"
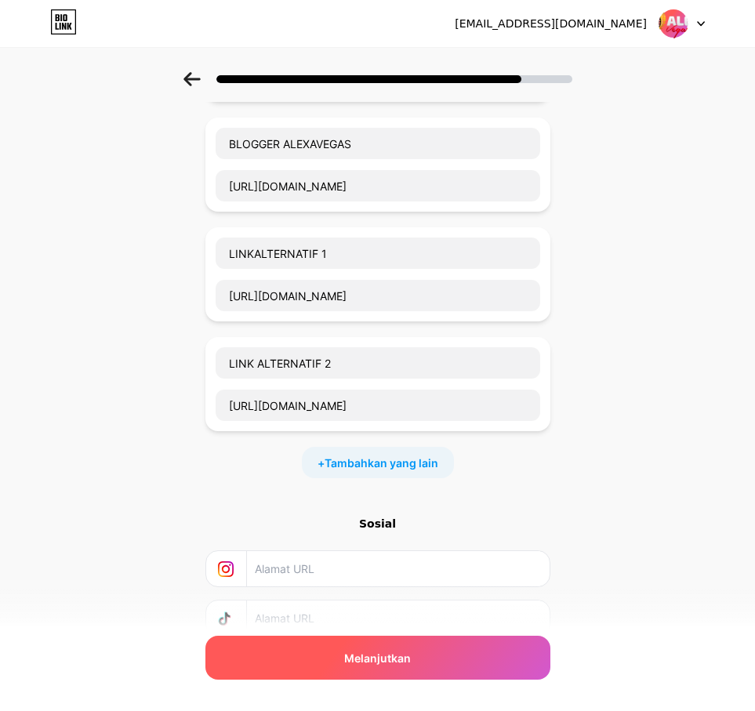
drag, startPoint x: 473, startPoint y: 672, endPoint x: 532, endPoint y: 666, distance: 59.9
click at [474, 672] on div "Melanjutkan" at bounding box center [377, 658] width 345 height 44
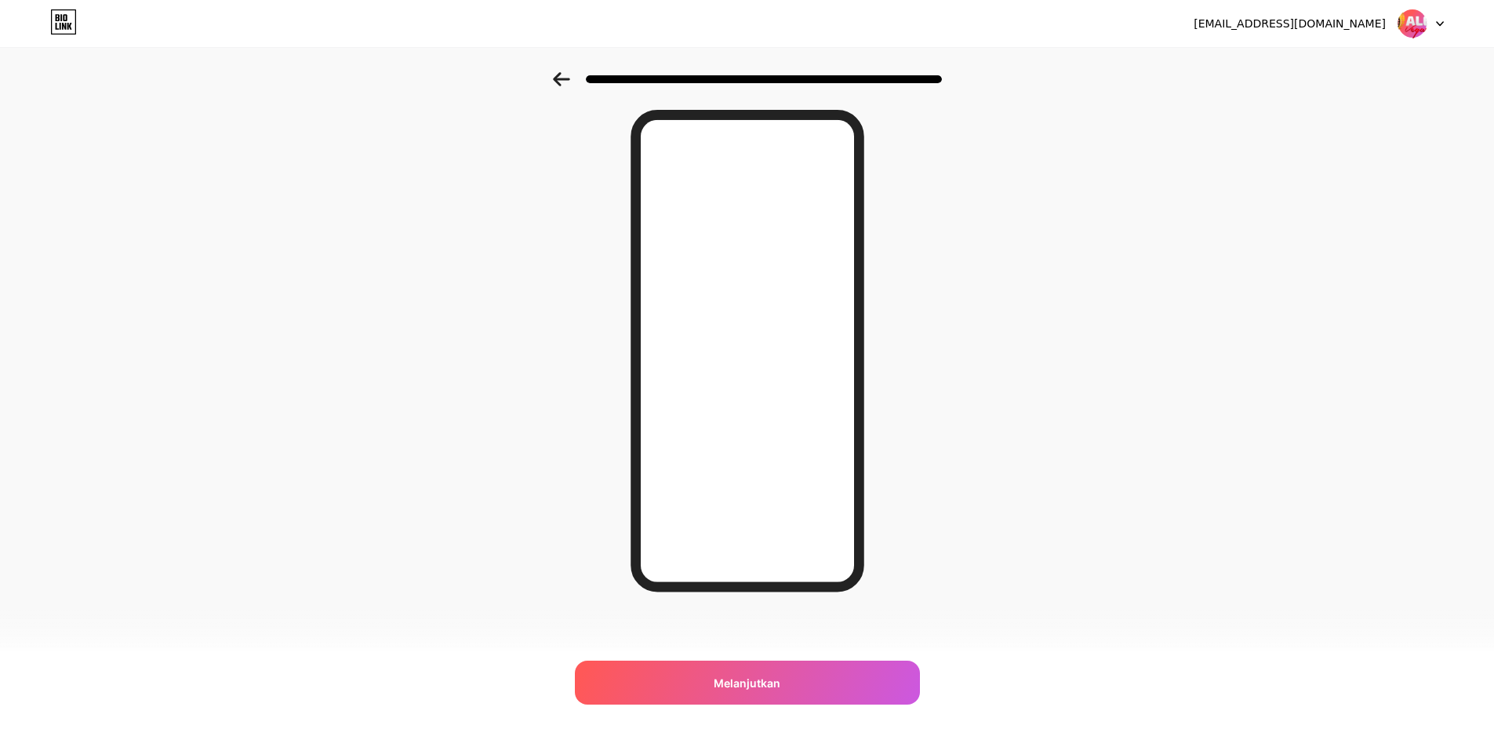
scroll to position [53, 0]
click at [853, 650] on div "Terlihat Bagus! Melanjutkan" at bounding box center [747, 366] width 274 height 614
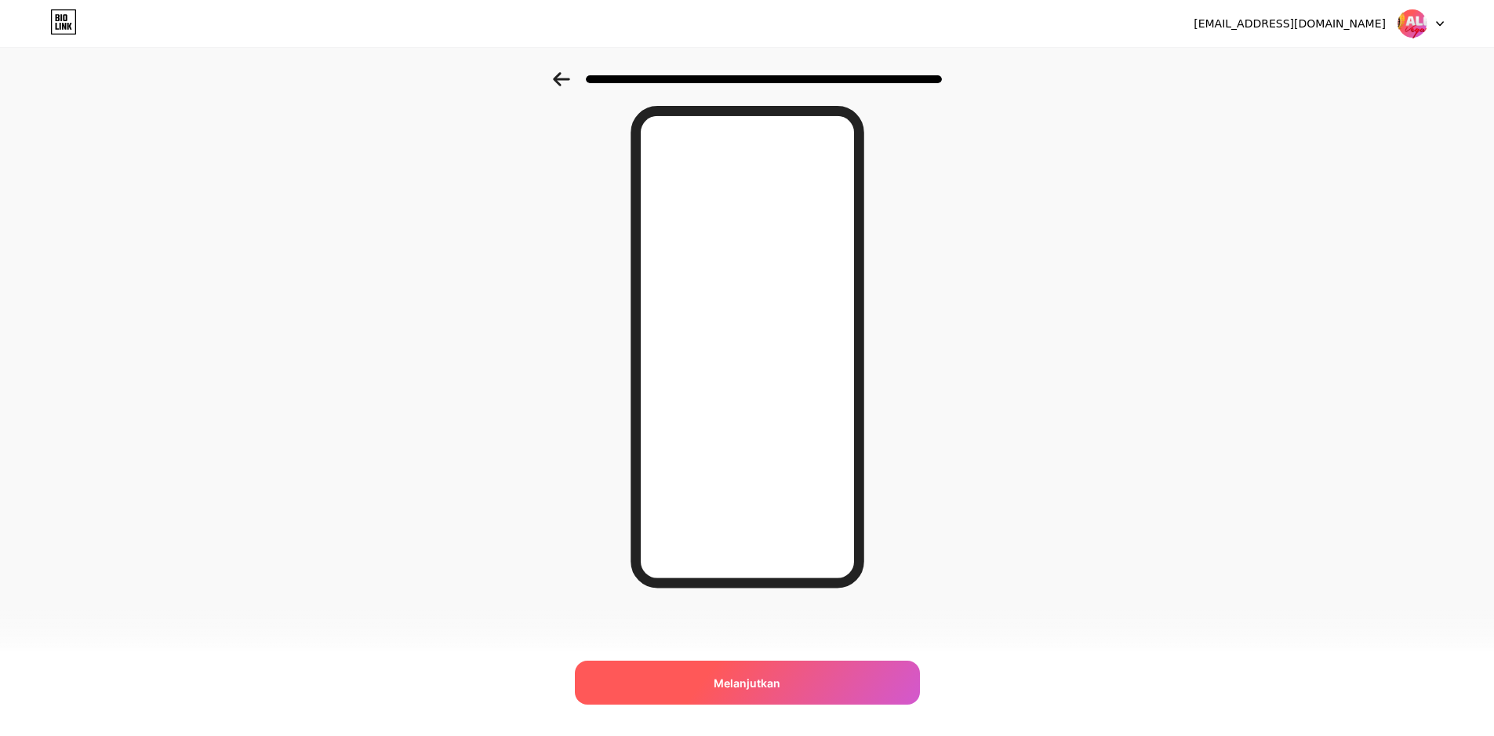
drag, startPoint x: 847, startPoint y: 676, endPoint x: 858, endPoint y: 670, distance: 12.6
click at [852, 675] on div "Melanjutkan" at bounding box center [747, 682] width 345 height 44
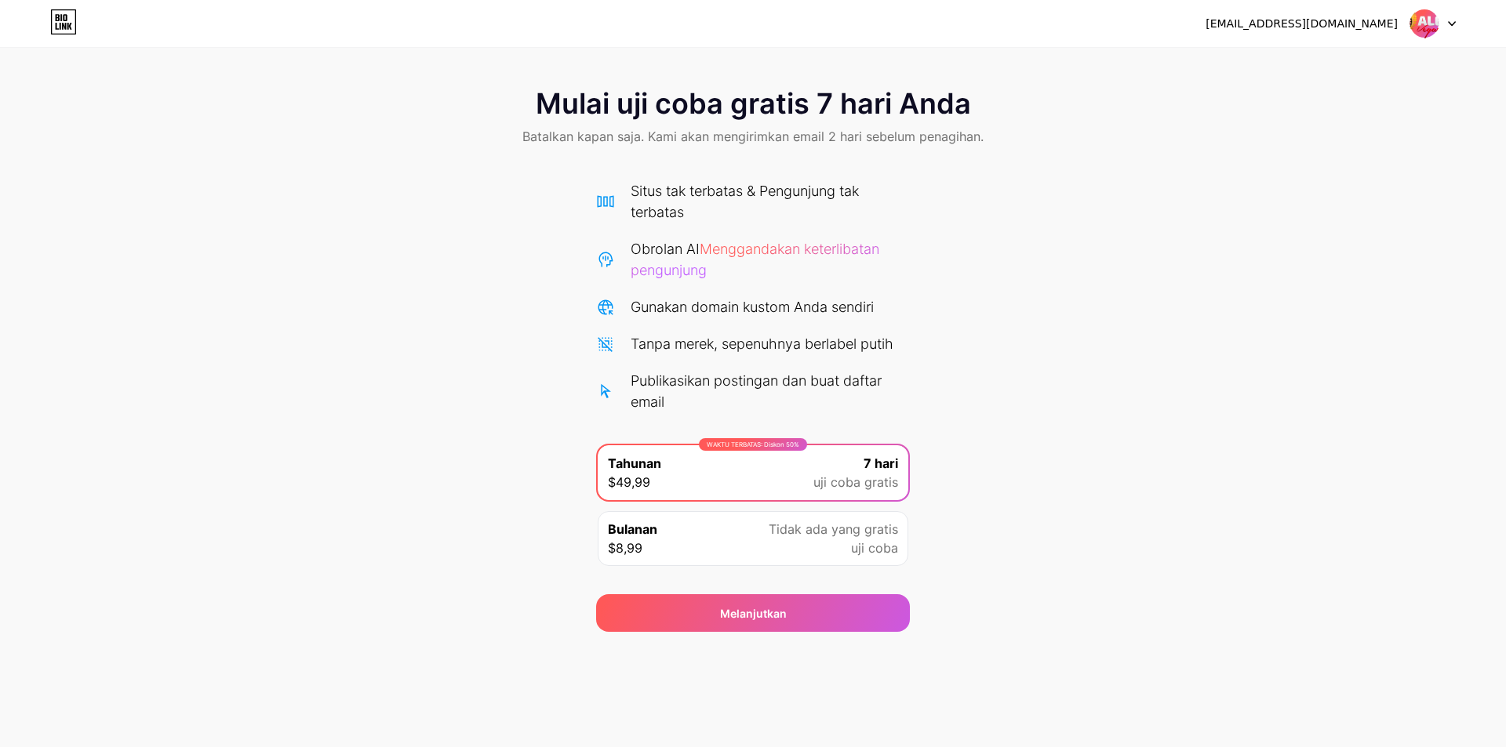
click at [872, 487] on font "uji coba gratis" at bounding box center [855, 482] width 85 height 16
click at [837, 621] on div "Melanjutkan" at bounding box center [753, 613] width 314 height 38
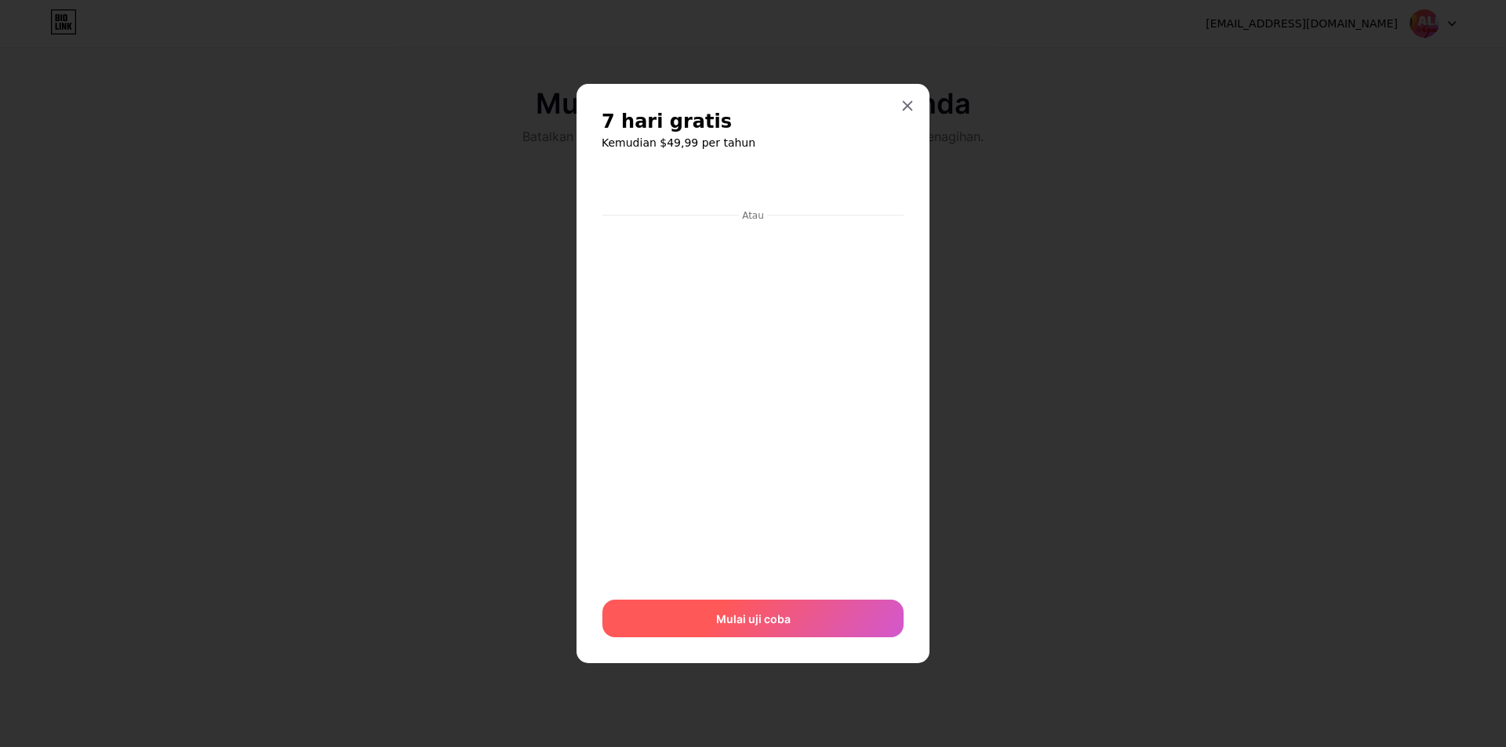
click at [876, 604] on div "Mulai uji coba" at bounding box center [752, 619] width 301 height 38
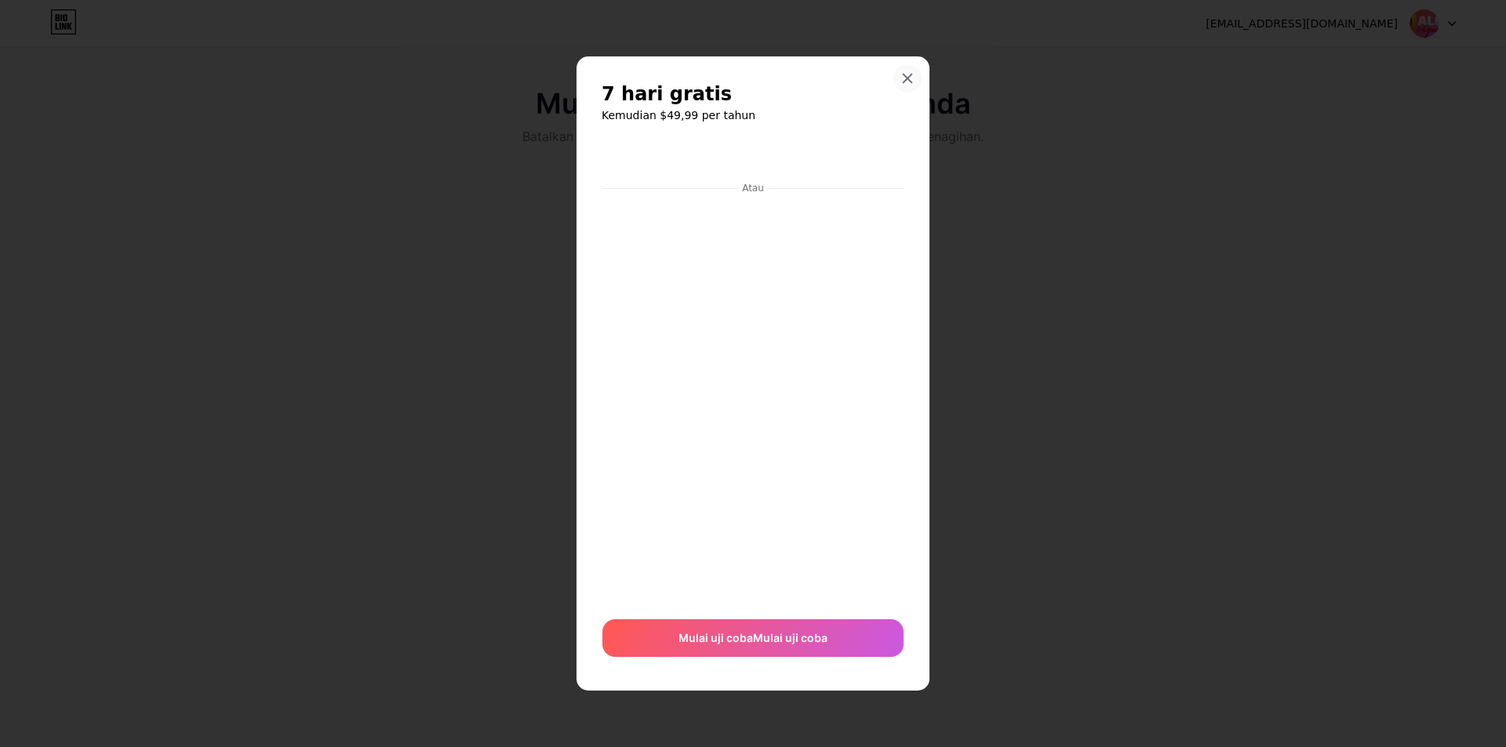
click at [906, 85] on div at bounding box center [907, 78] width 28 height 28
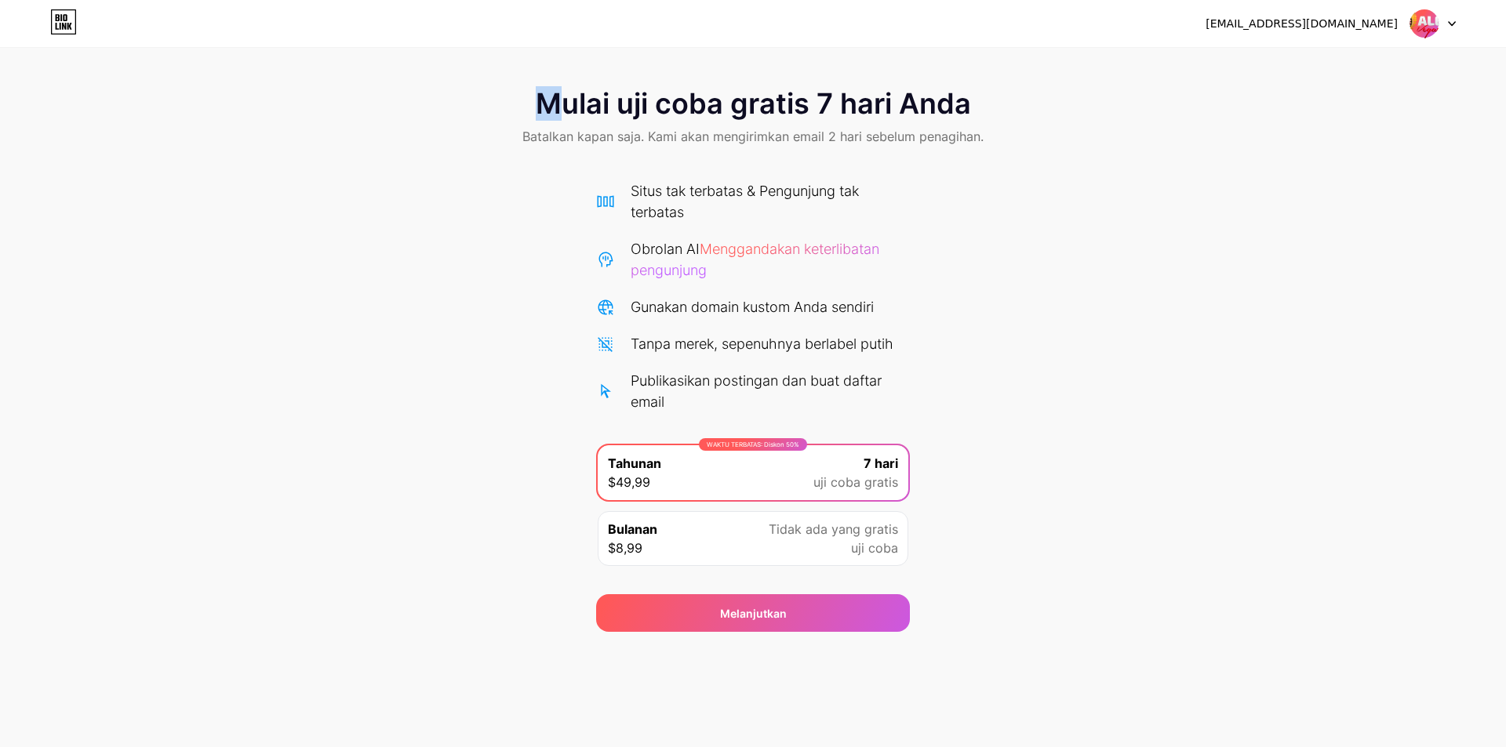
drag, startPoint x: 554, startPoint y: 112, endPoint x: 533, endPoint y: 109, distance: 20.6
click at [534, 109] on div "Mulai uji coba gratis 7 hari Anda Batalkan kapan saja. Kami akan mengirimkan em…" at bounding box center [753, 118] width 1506 height 93
click at [856, 107] on font "Mulai uji coba gratis 7 hari Anda" at bounding box center [753, 103] width 435 height 35
click at [881, 601] on div "Melanjutkan" at bounding box center [753, 613] width 314 height 38
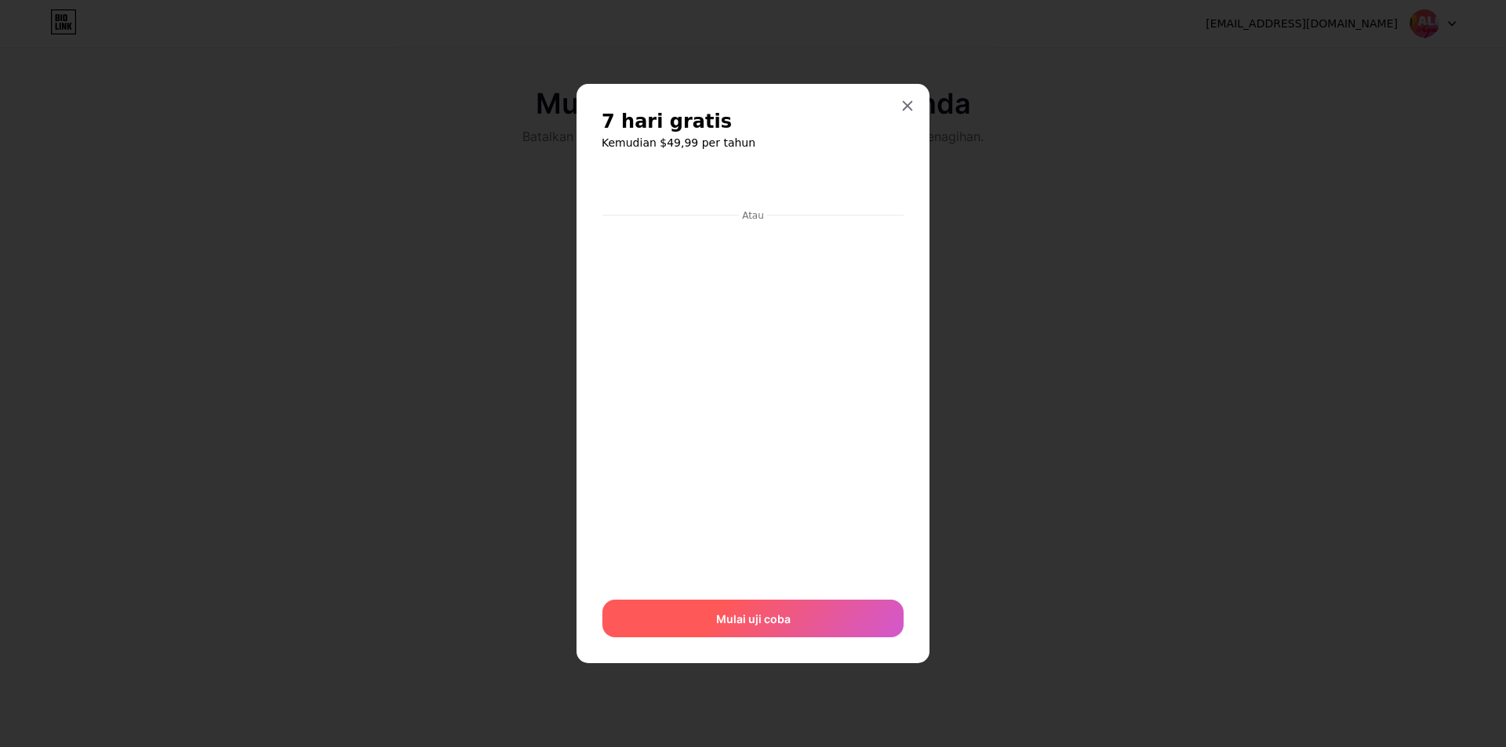
click at [816, 620] on div "Mulai uji coba" at bounding box center [752, 619] width 301 height 38
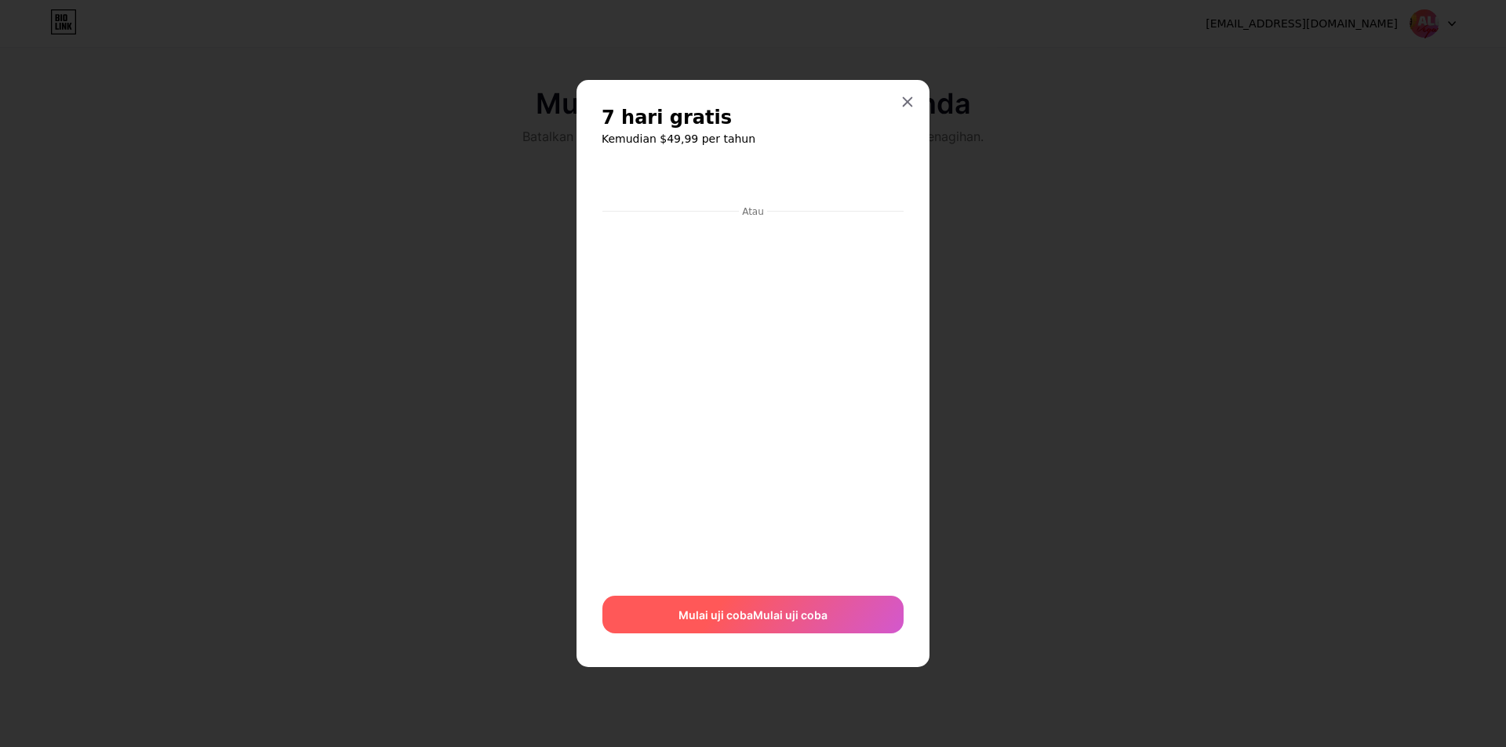
click at [745, 615] on font "Mulai uji coba" at bounding box center [715, 615] width 74 height 13
click at [752, 617] on font "Mulai uji coba" at bounding box center [753, 615] width 74 height 13
click at [702, 609] on div "Mulai uji coba Mulai uji coba Mulai uji coba Mulai uji coba" at bounding box center [752, 615] width 301 height 38
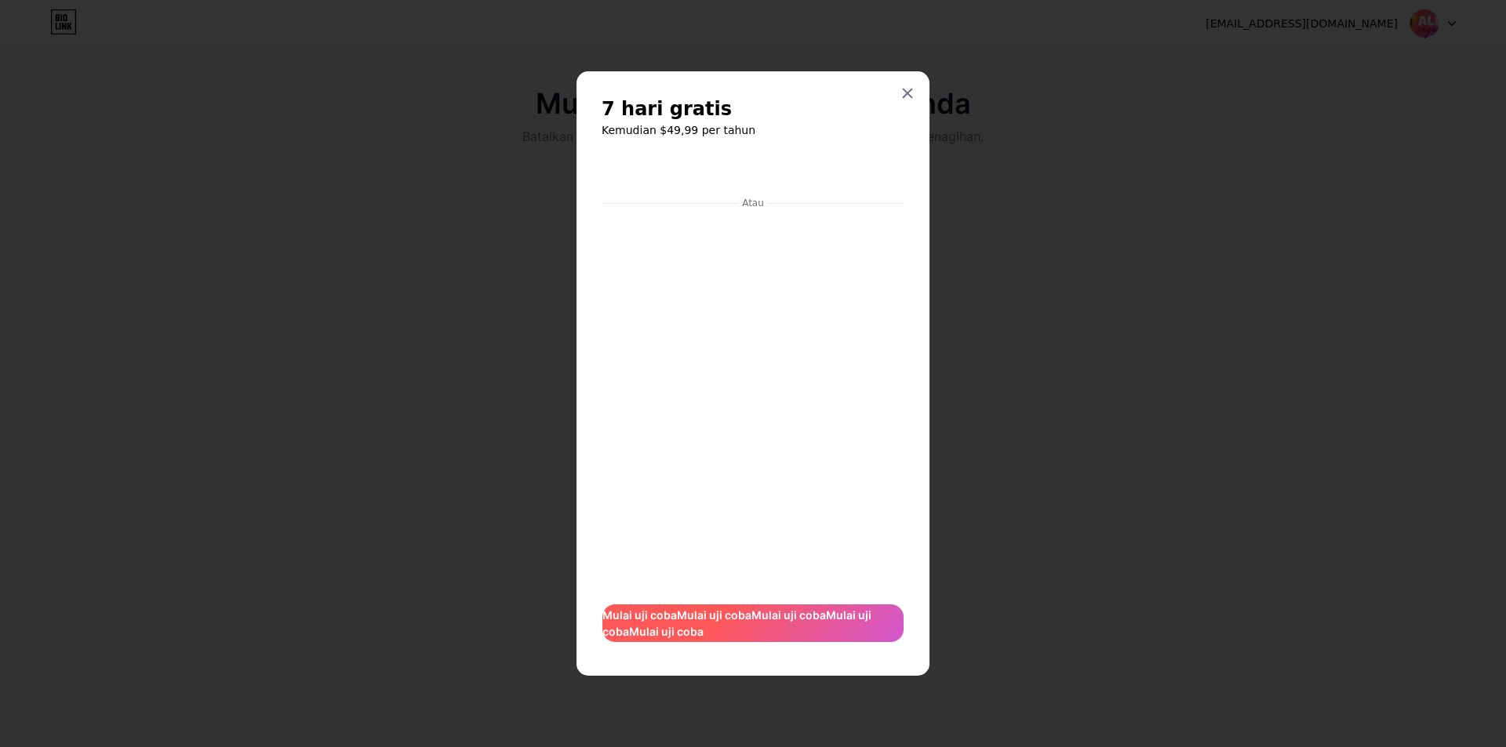
click at [816, 619] on span "Mulai uji coba Mulai uji coba Mulai uji coba Mulai uji coba Mulai uji coba" at bounding box center [752, 623] width 301 height 33
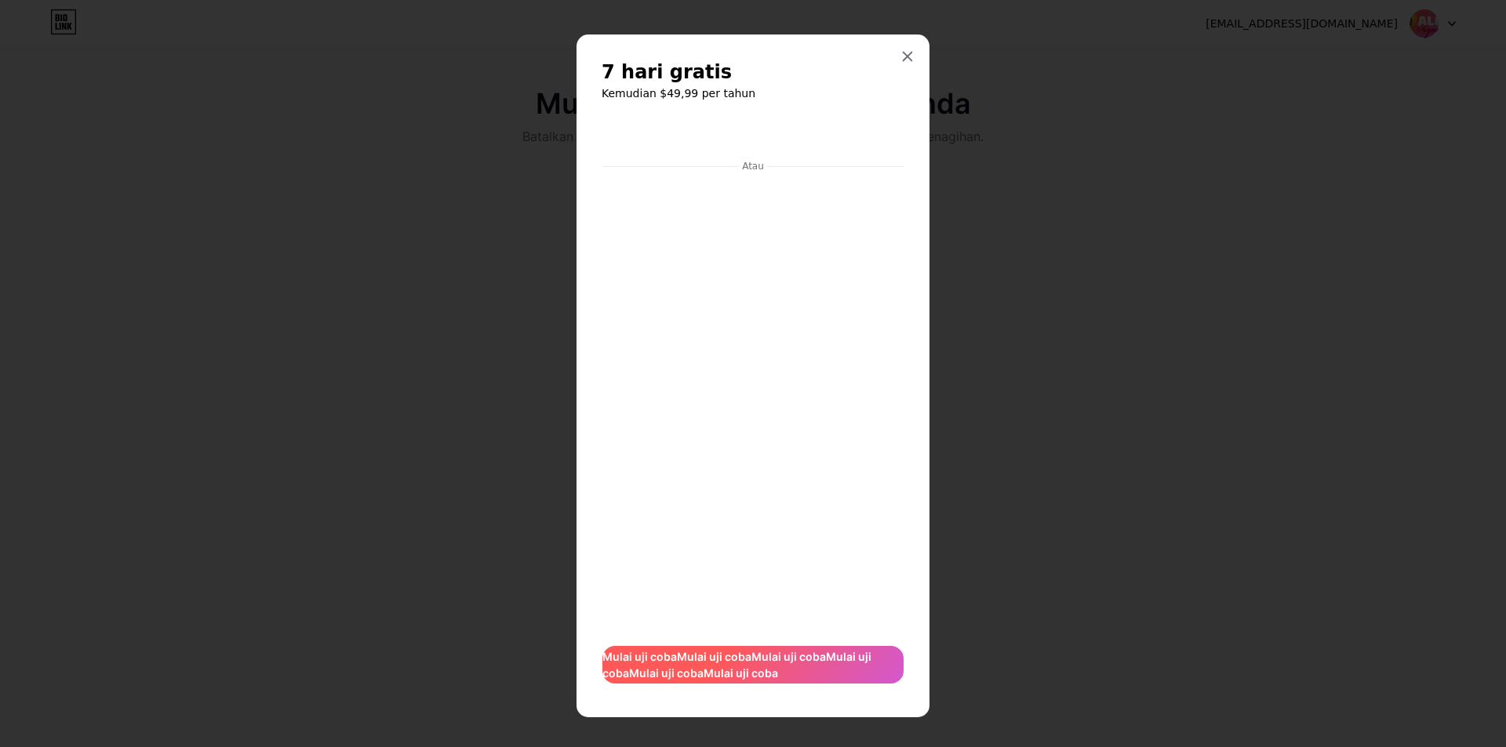
click at [799, 670] on span "Mulai uji coba Mulai uji coba Mulai uji coba Mulai uji coba Mulai uji coba Mula…" at bounding box center [752, 665] width 301 height 33
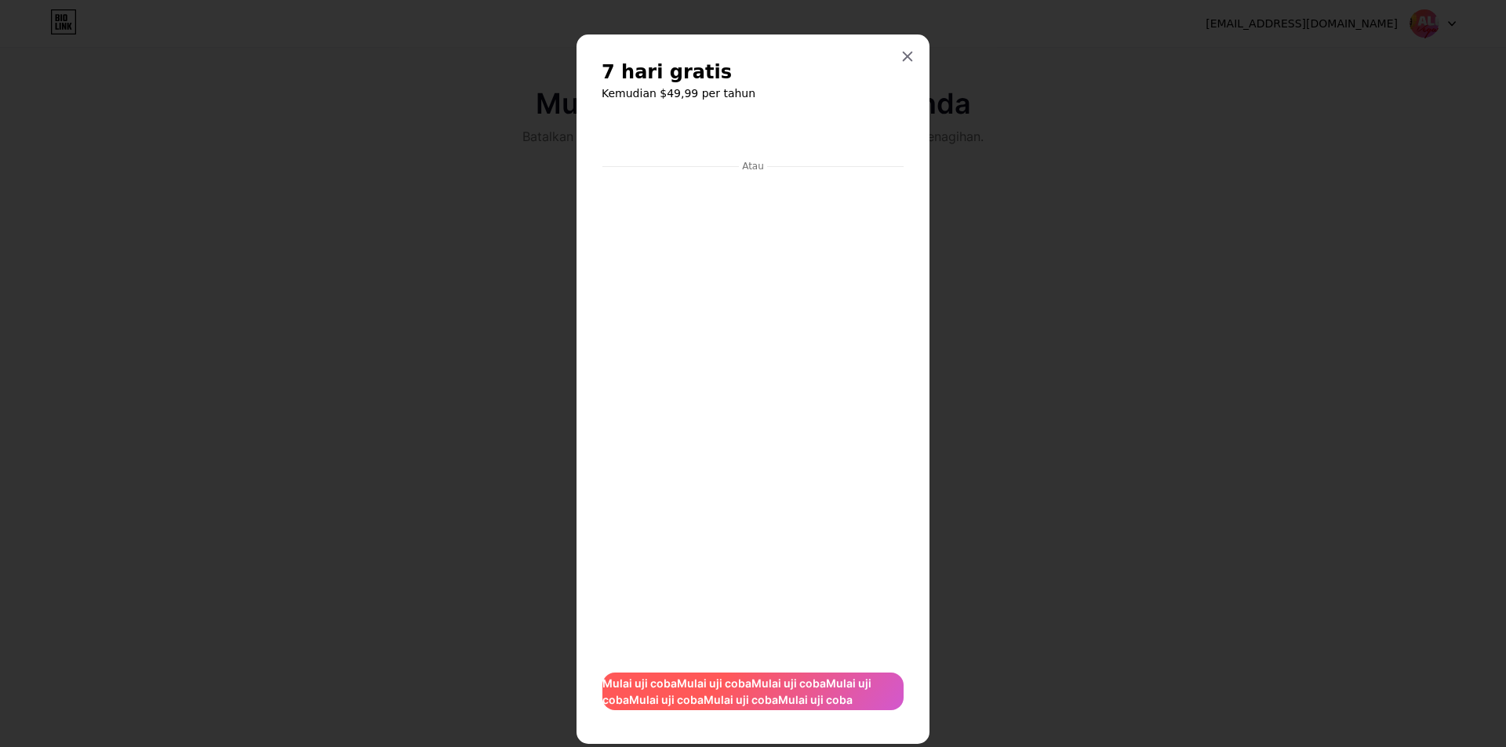
click at [799, 670] on div "Atau Mulai uji coba Mulai uji coba Mulai uji coba Mulai uji coba Mulai uji coba…" at bounding box center [752, 418] width 303 height 602
click at [903, 57] on icon at bounding box center [907, 57] width 9 height 9
